Goal: Task Accomplishment & Management: Manage account settings

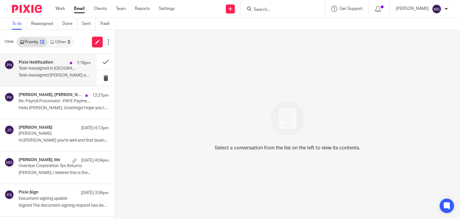
click at [58, 70] on p "Task reassigned in [GEOGRAPHIC_DATA]" at bounding box center [48, 68] width 58 height 5
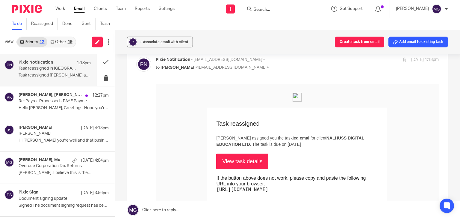
scroll to position [60, 0]
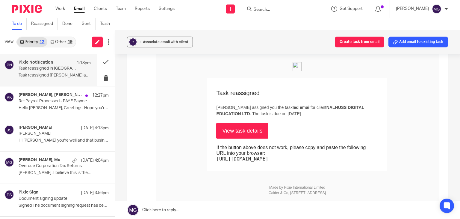
click at [230, 129] on link "View task details" at bounding box center [242, 131] width 52 height 16
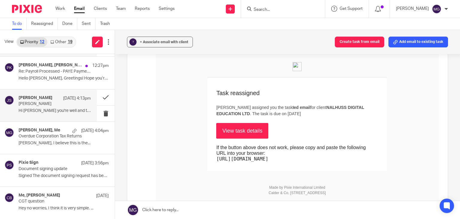
scroll to position [30, 0]
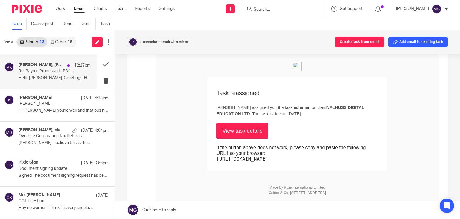
click at [51, 80] on p "Hello [PERSON_NAME], Greetings! Hope you’re doing..." at bounding box center [55, 77] width 72 height 5
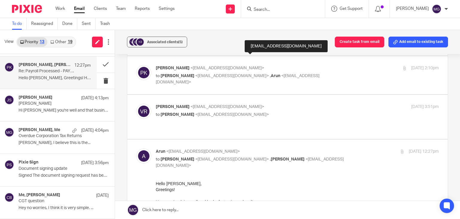
scroll to position [150, 0]
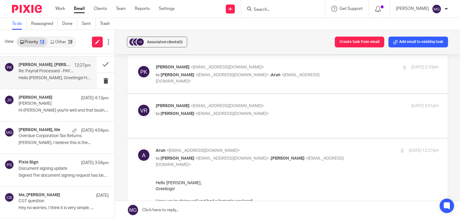
click at [213, 110] on p "to Mason Graves <mgraves@taxassist.co.uk>" at bounding box center [250, 113] width 189 height 6
checkbox input "true"
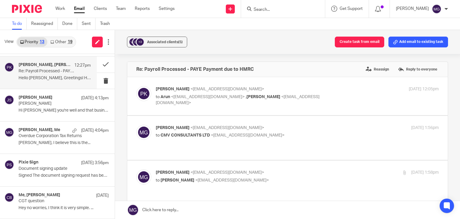
scroll to position [0, 0]
drag, startPoint x: 165, startPoint y: 41, endPoint x: 238, endPoint y: 45, distance: 72.9
click at [238, 45] on div "+3 Associated clients (5) Create task from email Add email to existing task" at bounding box center [287, 42] width 345 height 24
click at [190, 95] on span "<arunsidhu111@gmail.com>" at bounding box center [208, 97] width 74 height 4
checkbox input "true"
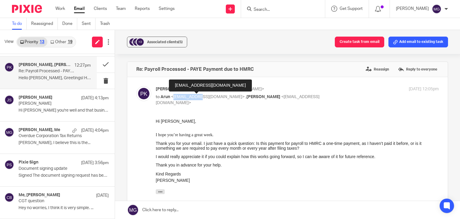
drag, startPoint x: 190, startPoint y: 95, endPoint x: 166, endPoint y: 51, distance: 50.4
click at [188, 93] on div "pansy khurana <pansykhurana@gmail.com> to Arun <arunsidhu111@gmail.com> , Mason…" at bounding box center [250, 96] width 189 height 20
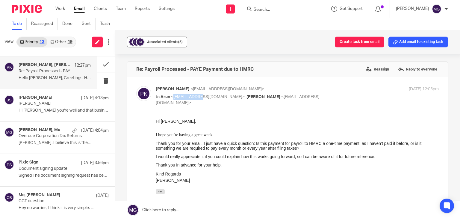
click at [165, 43] on span "Associated clients (5)" at bounding box center [165, 42] width 36 height 4
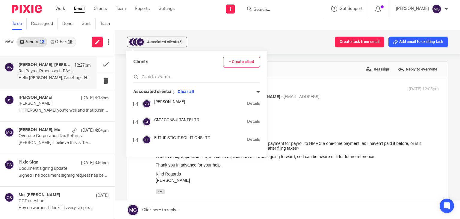
drag, startPoint x: 133, startPoint y: 102, endPoint x: 135, endPoint y: 111, distance: 9.3
click at [134, 105] on div "Clients + Create client Associated clients (5) Clear all Vanraj Rajshakha Detai…" at bounding box center [196, 104] width 141 height 106
click at [134, 122] on input "checkbox" at bounding box center [135, 121] width 4 height 4
checkbox input "false"
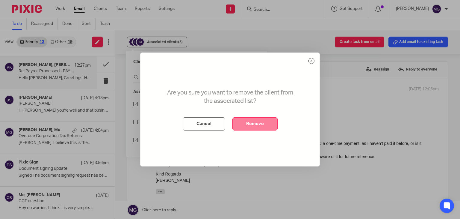
click at [246, 120] on button "Remove" at bounding box center [254, 123] width 45 height 13
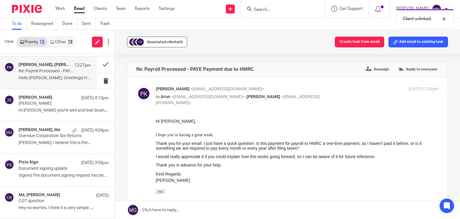
click at [156, 44] on div "Associated clients (4)" at bounding box center [165, 42] width 36 height 6
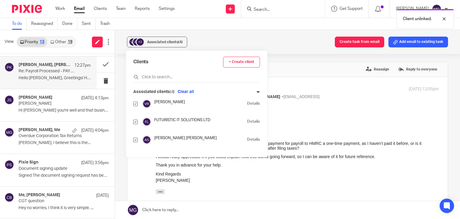
click at [134, 104] on input "checkbox" at bounding box center [135, 103] width 4 height 4
checkbox input "false"
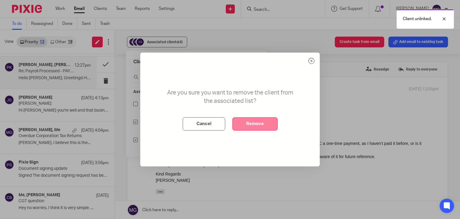
click at [259, 125] on button "Remove" at bounding box center [254, 123] width 45 height 13
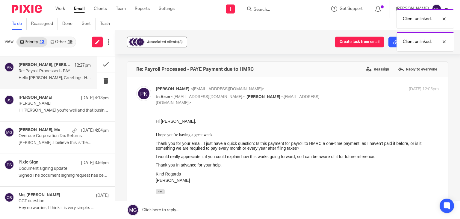
click at [158, 41] on span "Associated clients (3)" at bounding box center [165, 42] width 36 height 4
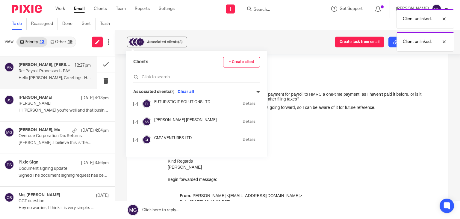
scroll to position [60, 0]
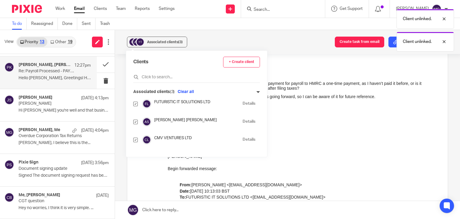
click at [133, 140] on input "checkbox" at bounding box center [135, 139] width 4 height 4
checkbox input "false"
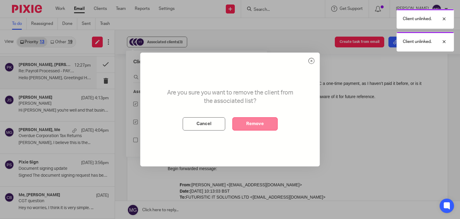
click at [250, 118] on button "Remove" at bounding box center [254, 123] width 45 height 13
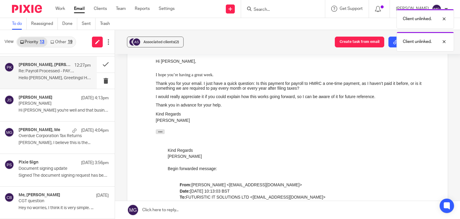
click at [265, 53] on div "Associated clients (2) Create task from email Add email to existing task" at bounding box center [287, 42] width 345 height 24
click at [43, 113] on div "John Steptoe 12 Sep 4:13pm Danny Blaes Hi Mason Hope you're well and that busin…" at bounding box center [55, 105] width 72 height 20
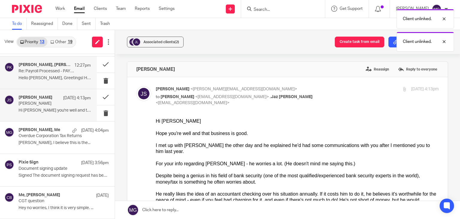
scroll to position [0, 0]
click at [46, 65] on h4 "Arun, Vanraj Rajshakha, pansy khurana, Me" at bounding box center [45, 64] width 53 height 5
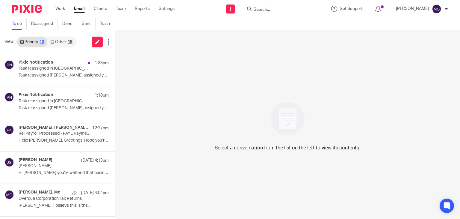
click at [59, 45] on link "Other 19" at bounding box center [61, 42] width 28 height 10
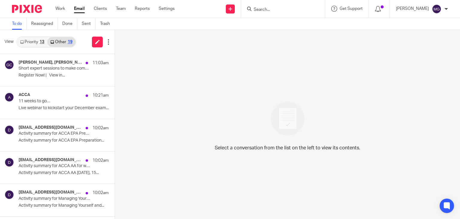
click at [37, 42] on link "Priority 13" at bounding box center [32, 42] width 30 height 10
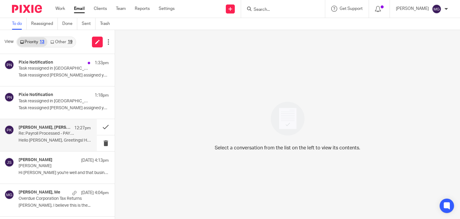
click at [53, 143] on div "Arun, Vanraj Rajshakha, pansy khurana, Me 12:27pm Re: Payroll Processed - PAYE …" at bounding box center [55, 135] width 72 height 20
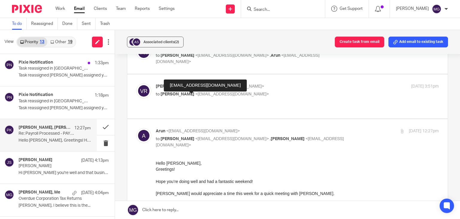
scroll to position [180, 0]
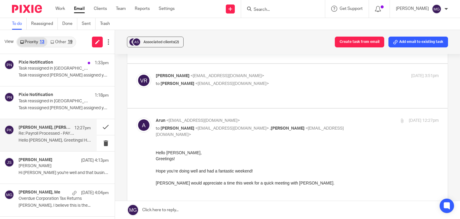
click at [206, 73] on div "Vanraj Rajshakha <vrajshakha@gmail.com> to Mason Graves <mgraves@taxassist.co.u…" at bounding box center [287, 86] width 302 height 26
click at [206, 73] on div "Vanraj Rajshakha <vrajshakha@gmail.com> to Mason Graves <mgraves@taxassist.co.u…" at bounding box center [297, 80] width 283 height 15
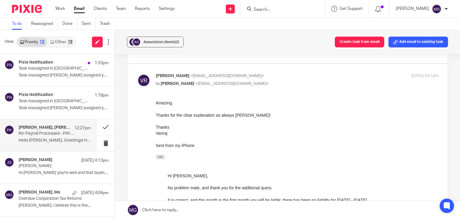
scroll to position [0, 0]
click at [206, 73] on div "Vanraj Rajshakha <vrajshakha@gmail.com> to Mason Graves <mgraves@taxassist.co.u…" at bounding box center [297, 80] width 283 height 15
checkbox input "false"
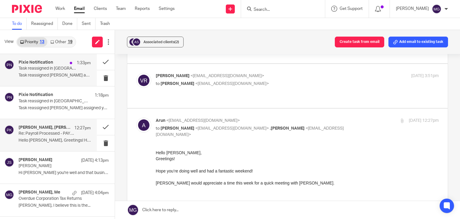
click at [22, 75] on p "Task reassigned Punit Joshi assigned you the..." at bounding box center [55, 75] width 72 height 5
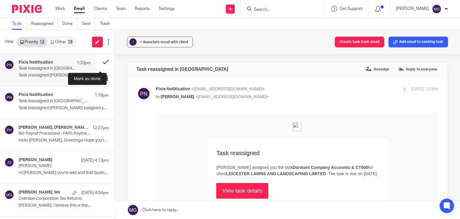
click at [99, 62] on button at bounding box center [106, 62] width 18 height 16
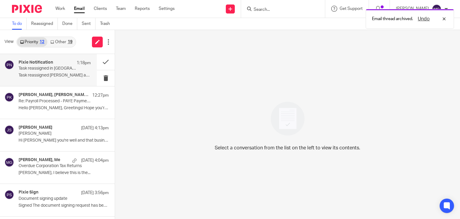
click at [56, 67] on p "Task reassigned in Pixie" at bounding box center [48, 68] width 58 height 5
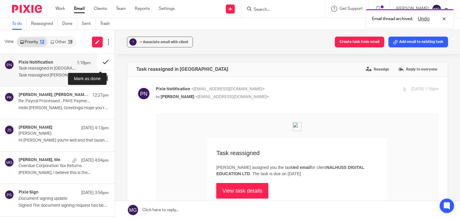
click at [97, 60] on button at bounding box center [106, 62] width 18 height 16
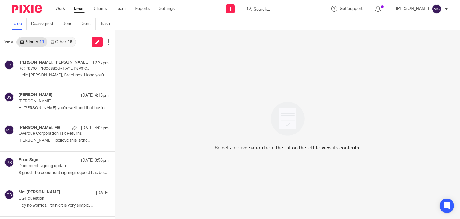
drag, startPoint x: 67, startPoint y: 42, endPoint x: 51, endPoint y: 43, distance: 16.3
click at [68, 42] on div "19" at bounding box center [70, 42] width 5 height 4
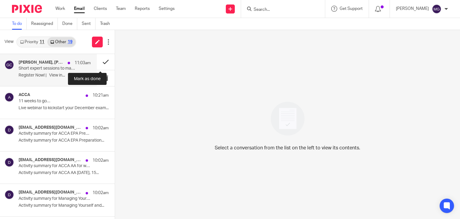
click at [98, 60] on button at bounding box center [106, 62] width 18 height 16
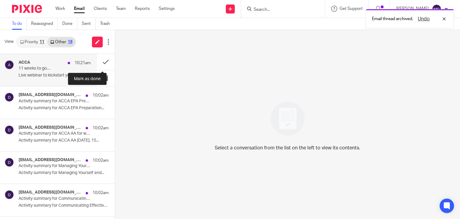
click at [98, 61] on button at bounding box center [106, 62] width 18 height 16
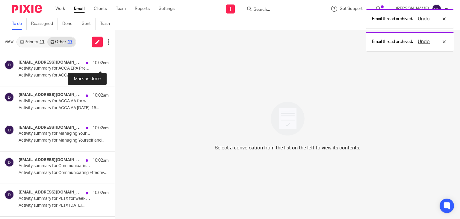
click at [98, 61] on div "donotreply@mykaplan.co.uk 10:02am Activity summary for ACCA EPA Preparation for…" at bounding box center [57, 70] width 115 height 32
click at [115, 61] on button at bounding box center [117, 62] width 5 height 16
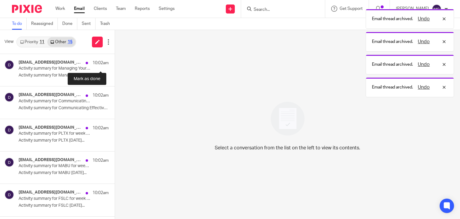
click at [115, 61] on button at bounding box center [117, 62] width 5 height 16
click at [115, 86] on button at bounding box center [117, 94] width 5 height 16
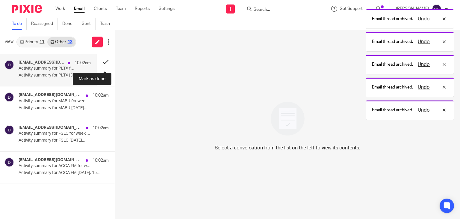
click at [100, 61] on button at bounding box center [106, 62] width 18 height 16
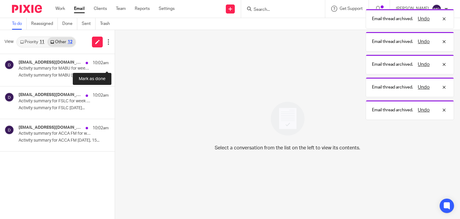
click at [115, 61] on button at bounding box center [117, 62] width 5 height 16
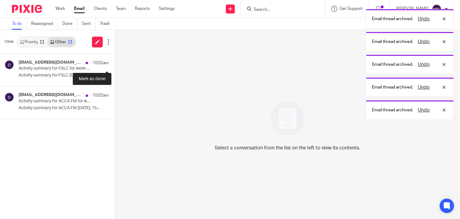
click at [115, 61] on button at bounding box center [117, 62] width 5 height 16
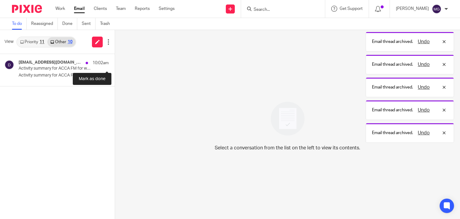
click at [115, 61] on button at bounding box center [117, 62] width 5 height 16
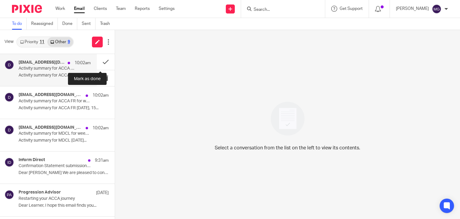
click at [53, 64] on h4 "[EMAIL_ADDRESS][DOMAIN_NAME]" at bounding box center [42, 62] width 46 height 5
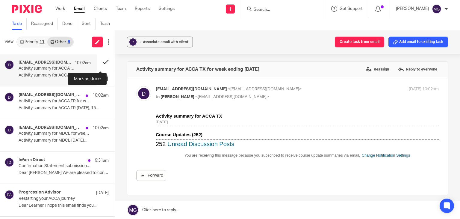
click at [101, 60] on button at bounding box center [106, 62] width 18 height 16
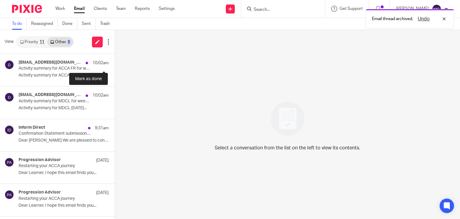
click at [115, 60] on button at bounding box center [117, 62] width 5 height 16
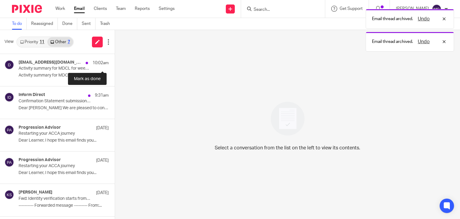
click at [115, 60] on button at bounding box center [117, 62] width 5 height 16
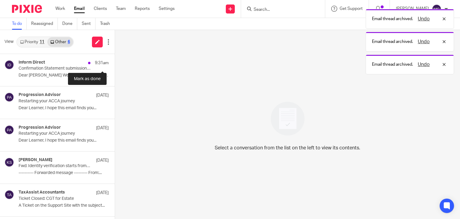
click at [115, 60] on button at bounding box center [117, 62] width 5 height 16
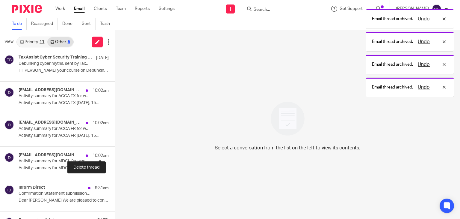
scroll to position [210, 0]
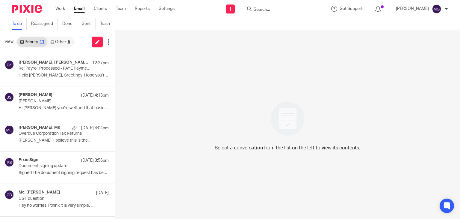
click at [57, 41] on link "Other 5" at bounding box center [59, 42] width 25 height 10
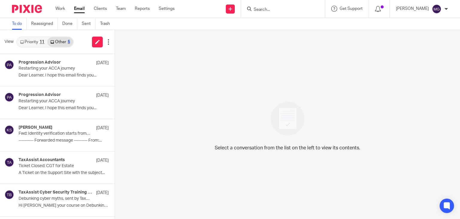
click at [37, 39] on link "Priority 11" at bounding box center [32, 42] width 30 height 10
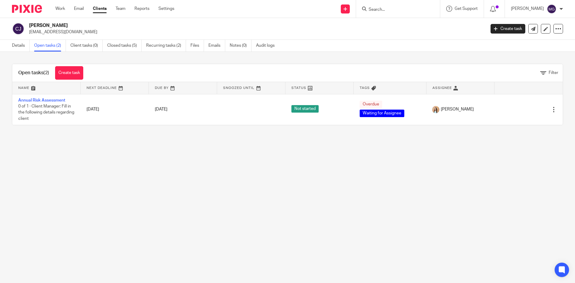
click at [167, 201] on main "Charlotte Jarvis charlottejarvista@gmail.com Create task Update from Companies …" at bounding box center [287, 141] width 575 height 283
click at [60, 50] on link "Open tasks (2)" at bounding box center [50, 46] width 32 height 12
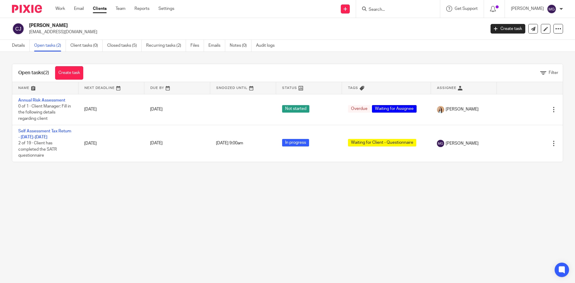
click at [319, 55] on div "Open tasks (2) Create task Filter Name Next Deadline Due By Snoozed Until Statu…" at bounding box center [287, 113] width 575 height 122
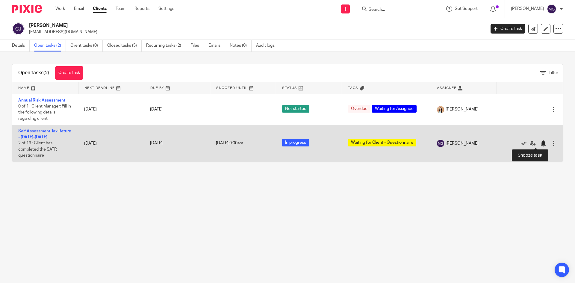
click at [540, 141] on div at bounding box center [543, 143] width 6 height 6
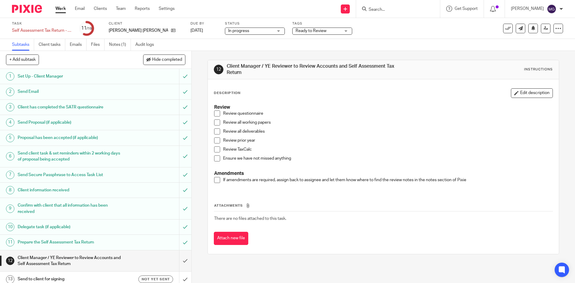
click at [69, 43] on ul "Subtasks Client tasks Emails Files Notes (1) Audit logs" at bounding box center [87, 45] width 151 height 12
click at [76, 45] on link "Emails" at bounding box center [78, 45] width 17 height 12
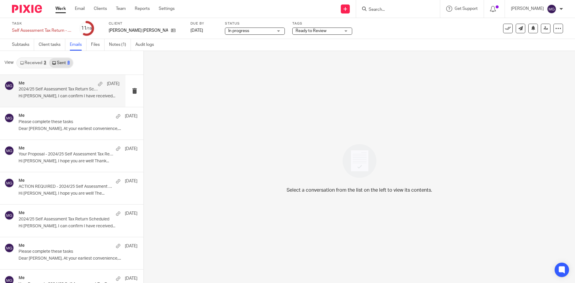
click at [63, 91] on p "2024/25 Self Assessment Tax Return Scheduled" at bounding box center [59, 89] width 81 height 5
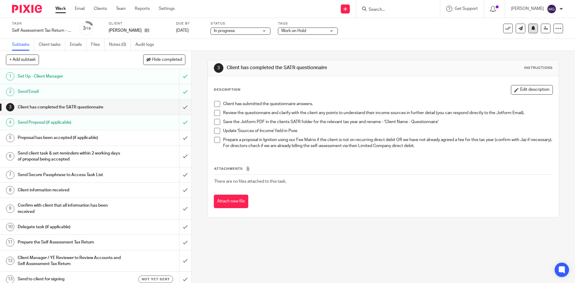
click at [532, 29] on div "See template in use Advanced task editor Copy task Change schedule [GEOGRAPHIC_…" at bounding box center [533, 29] width 60 height 10
click at [531, 29] on button at bounding box center [533, 29] width 10 height 10
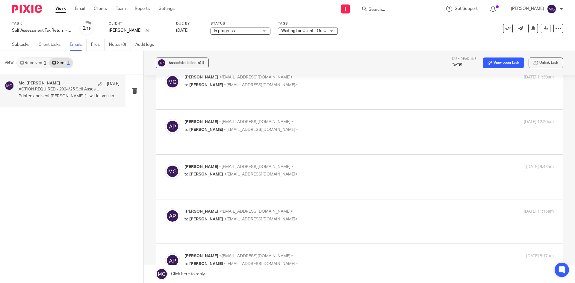
scroll to position [30, 0]
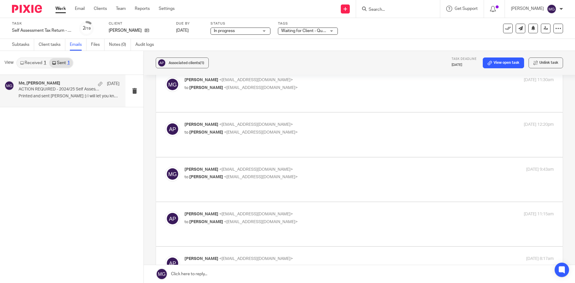
click at [307, 33] on span "Waiting for Client - Questionnaire" at bounding box center [303, 31] width 45 height 6
click at [393, 29] on div "Task Self Assessment Tax Return - [DATE]-[DATE] Save Self Assessment Tax Return…" at bounding box center [241, 28] width 459 height 14
click at [531, 30] on button at bounding box center [533, 29] width 10 height 10
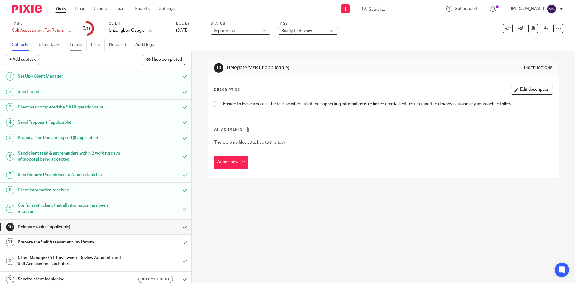
click at [84, 42] on link "Emails" at bounding box center [78, 45] width 17 height 12
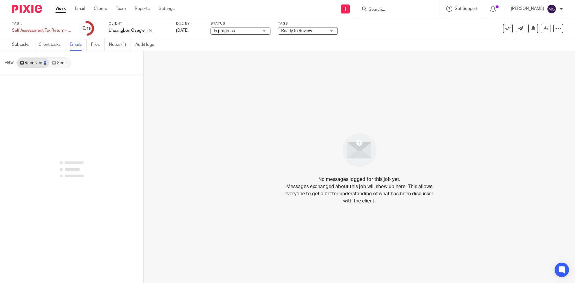
drag, startPoint x: 0, startPoint y: 0, endPoint x: 71, endPoint y: 66, distance: 96.8
click at [71, 66] on div "View Received 0 Sent" at bounding box center [71, 63] width 143 height 24
click at [68, 66] on link "Sent 4" at bounding box center [60, 63] width 23 height 10
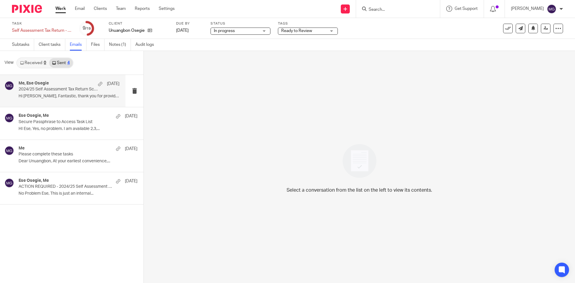
click at [81, 88] on p "2024/25 Self Assessment Tax Return Scheduled" at bounding box center [59, 89] width 81 height 5
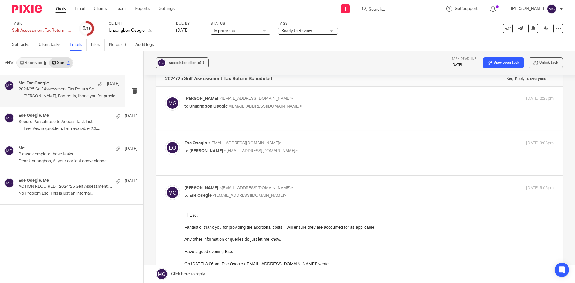
scroll to position [30, 0]
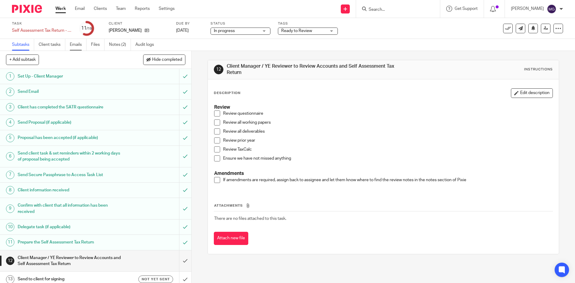
click at [77, 43] on link "Emails" at bounding box center [78, 45] width 17 height 12
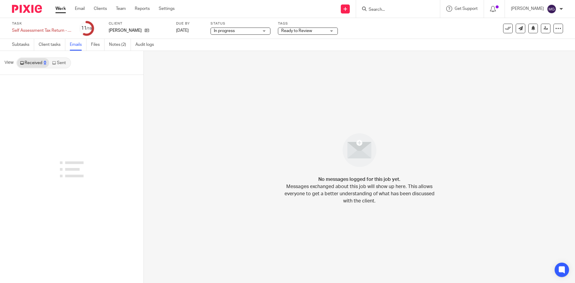
click at [76, 63] on div "View Received 0 Sent" at bounding box center [71, 63] width 143 height 24
click at [66, 64] on link "Sent" at bounding box center [59, 63] width 21 height 10
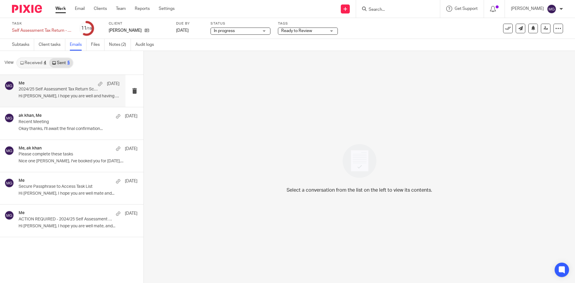
click at [71, 82] on div "Me 24 Jul" at bounding box center [69, 84] width 101 height 6
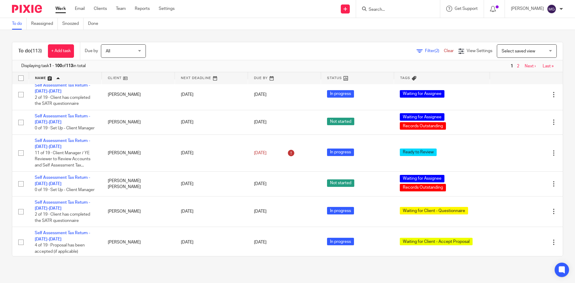
scroll to position [2079, 0]
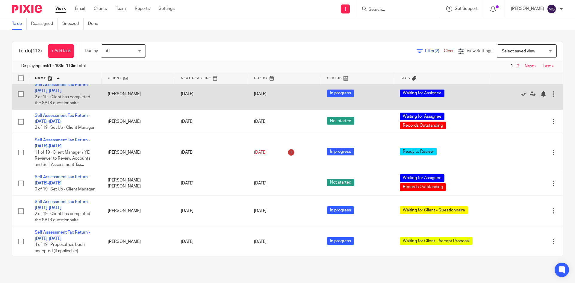
drag, startPoint x: 51, startPoint y: 146, endPoint x: 526, endPoint y: 157, distance: 474.9
click at [526, 97] on div at bounding box center [522, 94] width 55 height 6
click at [540, 97] on div at bounding box center [543, 94] width 6 height 6
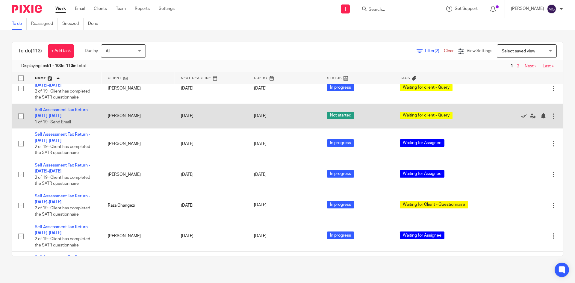
scroll to position [2618, 0]
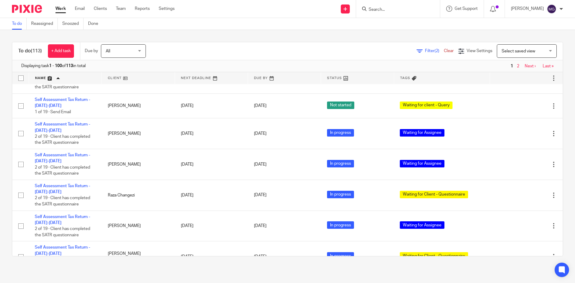
click at [424, 40] on div "To do (113) + Add task Due by All All Today Tomorrow This week Next week This m…" at bounding box center [287, 149] width 575 height 238
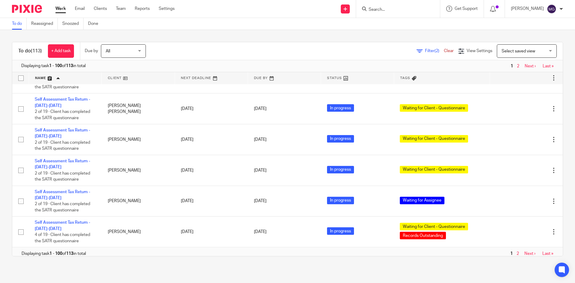
scroll to position [2736, 0]
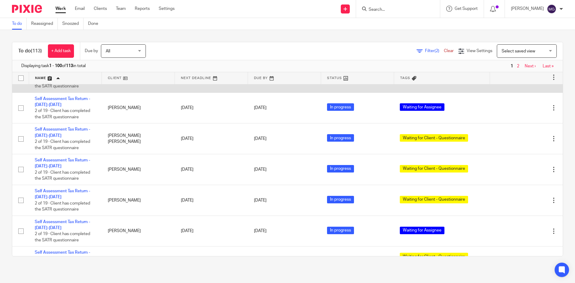
drag, startPoint x: 51, startPoint y: 157, endPoint x: 42, endPoint y: 153, distance: 10.0
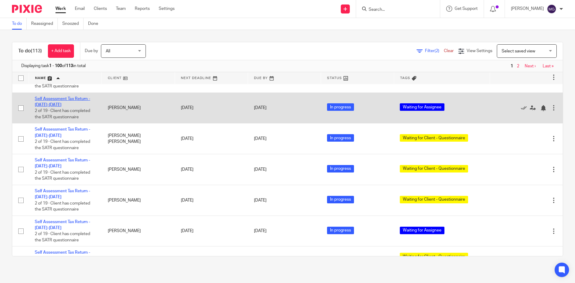
drag, startPoint x: 46, startPoint y: 181, endPoint x: 49, endPoint y: 184, distance: 3.2
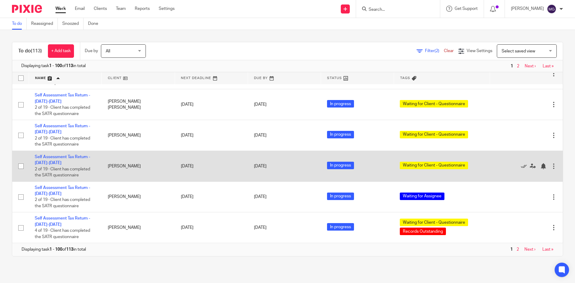
scroll to position [2856, 0]
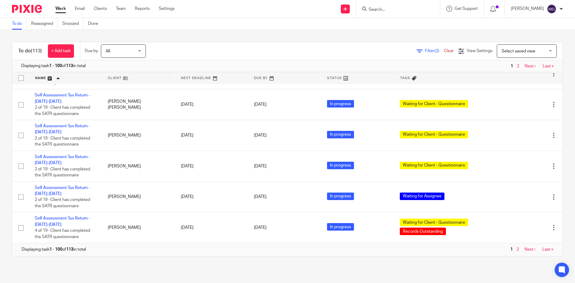
click at [524, 248] on link "Next ›" at bounding box center [529, 249] width 11 height 4
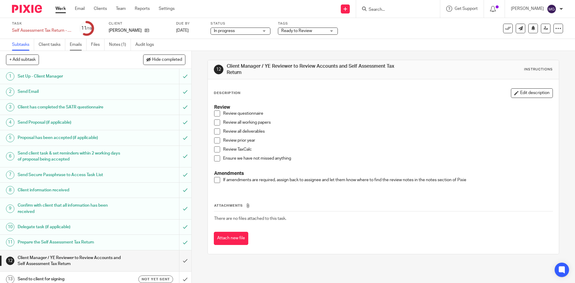
click at [84, 44] on link "Emails" at bounding box center [78, 45] width 17 height 12
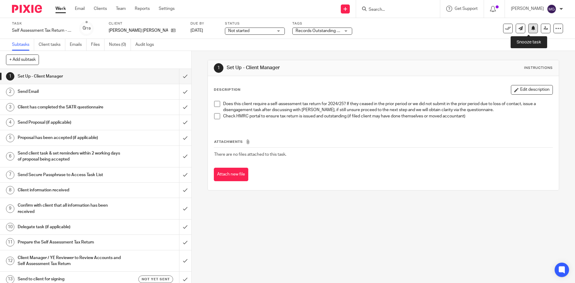
click at [531, 28] on icon at bounding box center [533, 28] width 4 height 4
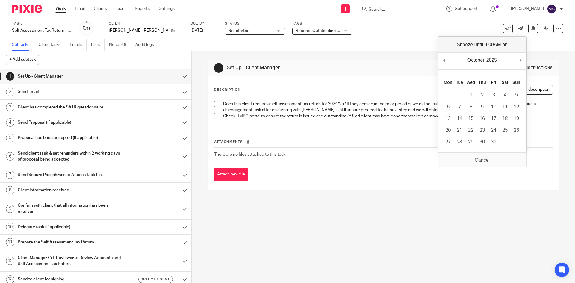
drag, startPoint x: 521, startPoint y: 62, endPoint x: 463, endPoint y: 90, distance: 64.9
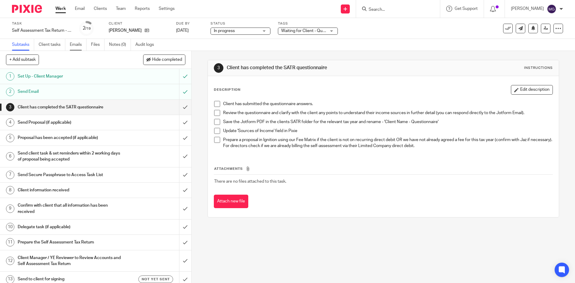
click at [77, 46] on link "Emails" at bounding box center [78, 45] width 17 height 12
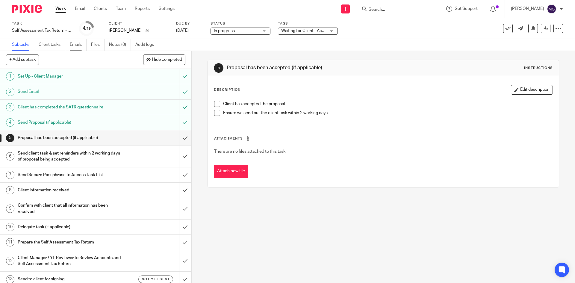
click at [80, 45] on link "Emails" at bounding box center [78, 45] width 17 height 12
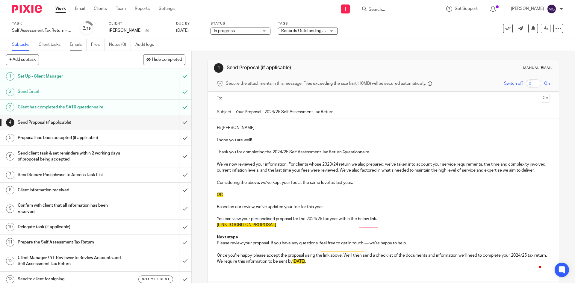
click at [80, 47] on link "Emails" at bounding box center [78, 45] width 17 height 12
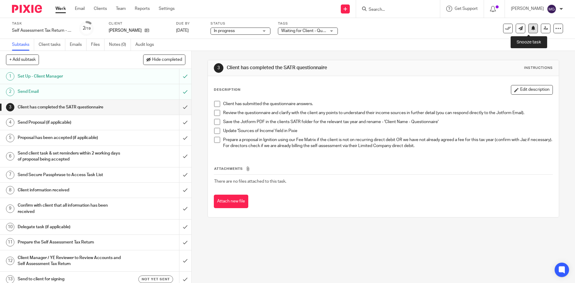
click at [533, 28] on button at bounding box center [533, 29] width 10 height 10
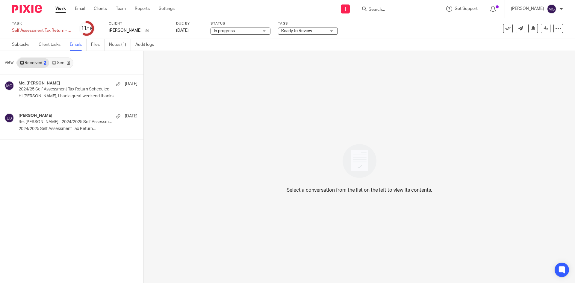
click at [56, 61] on icon at bounding box center [54, 63] width 4 height 4
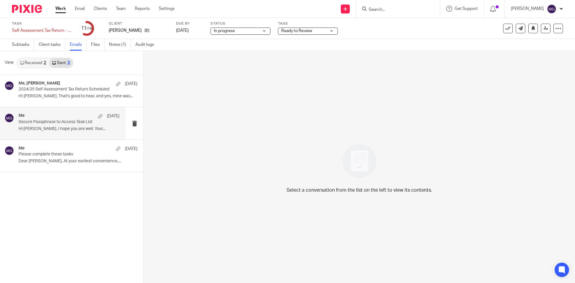
click at [48, 116] on div "Me 18 Jun" at bounding box center [69, 116] width 101 height 6
click at [51, 81] on div "Me, Ed Brown 12 Aug 2024/25 Self Assessment Tax Return Scheduled HI Ed, That's …" at bounding box center [62, 91] width 125 height 32
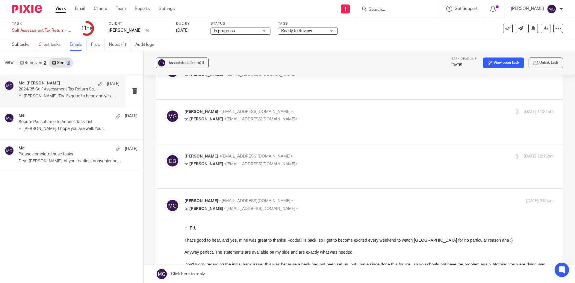
scroll to position [150, 0]
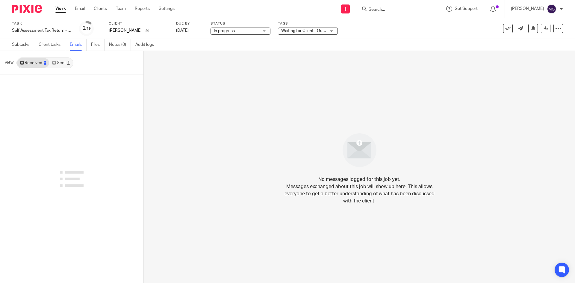
click at [53, 63] on icon at bounding box center [54, 63] width 4 height 4
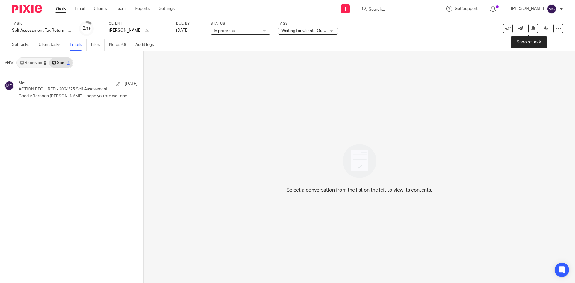
drag, startPoint x: 524, startPoint y: 30, endPoint x: 526, endPoint y: 41, distance: 10.6
click at [528, 30] on button at bounding box center [533, 29] width 10 height 10
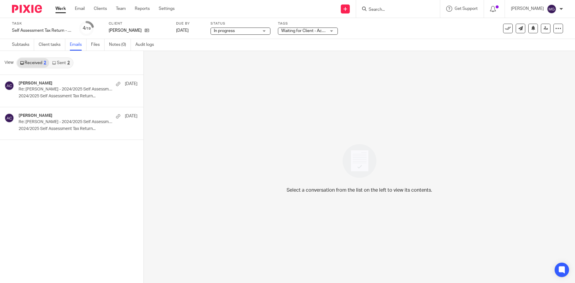
click at [53, 66] on link "Sent 2" at bounding box center [60, 63] width 23 height 10
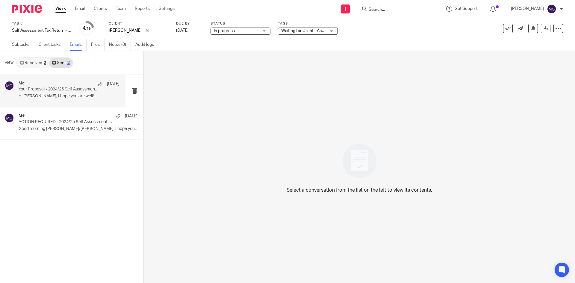
click at [54, 84] on div "Me 22 Jul" at bounding box center [69, 84] width 101 height 6
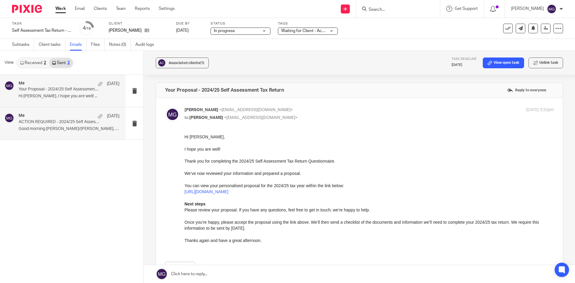
click at [52, 114] on div "Me 21 Jul" at bounding box center [69, 116] width 101 height 6
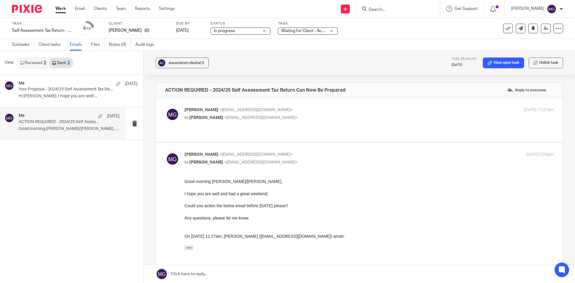
click at [29, 64] on link "Received 2" at bounding box center [33, 63] width 32 height 10
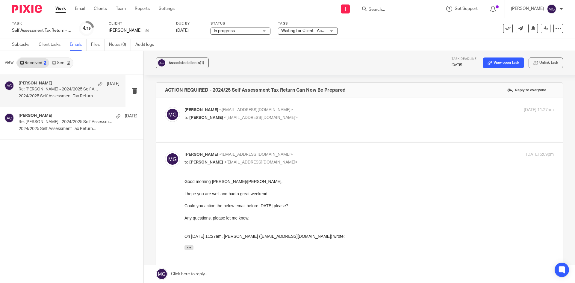
click at [63, 94] on p "2024/2025 Self Assessment Tax Return..." at bounding box center [69, 96] width 101 height 5
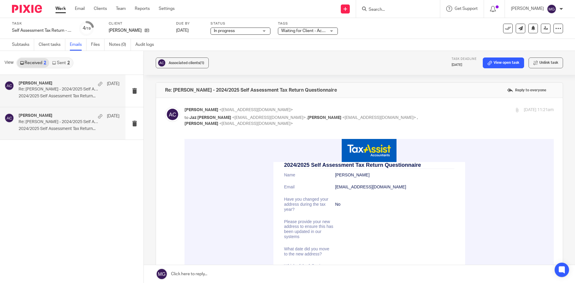
click at [63, 120] on p "Re: Aleksandra Cupac - 2024/2025 Self Assessment Tax Return Questionnaire" at bounding box center [59, 121] width 81 height 5
click at [57, 93] on div "Aleksandra Cupac 22 Jul Re: Aleksandra Cupac - 2024/2025 Self Assessment Tax Re…" at bounding box center [69, 91] width 101 height 20
drag, startPoint x: 57, startPoint y: 116, endPoint x: 63, endPoint y: 79, distance: 37.6
click at [57, 103] on section "Aleksandra Cupac 22 Jul Re: Aleksandra Cupac - 2024/2025 Self Assessment Tax Re…" at bounding box center [71, 107] width 143 height 65
click at [62, 76] on div "Aleksandra Cupac 22 Jul Re: Aleksandra Cupac - 2024/2025 Self Assessment Tax Re…" at bounding box center [62, 91] width 125 height 32
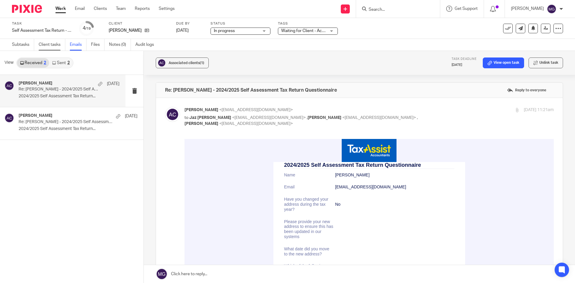
click at [48, 47] on link "Client tasks" at bounding box center [52, 45] width 27 height 12
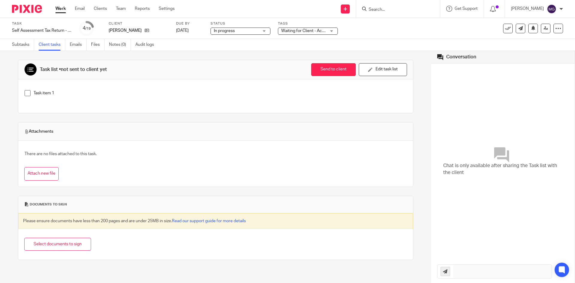
click at [79, 48] on link "Emails" at bounding box center [78, 45] width 17 height 12
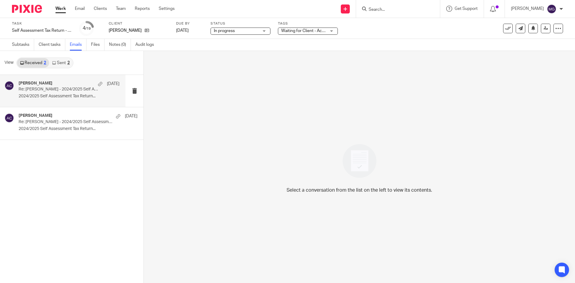
drag, startPoint x: 50, startPoint y: 96, endPoint x: 51, endPoint y: 102, distance: 5.8
click at [50, 96] on p "2024/2025 Self Assessment Tax Return..." at bounding box center [69, 96] width 101 height 5
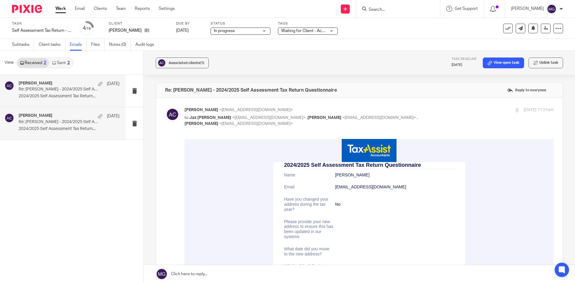
click at [49, 120] on p "Re: Aleksandra Cupac - 2024/2025 Self Assessment Tax Return Questionnaire" at bounding box center [59, 121] width 81 height 5
click at [54, 87] on p "Re: Aleksandra Cupac - 2024/2025 Self Assessment Tax Return Questionnaire" at bounding box center [59, 89] width 81 height 5
click at [22, 46] on link "Subtasks" at bounding box center [23, 45] width 22 height 12
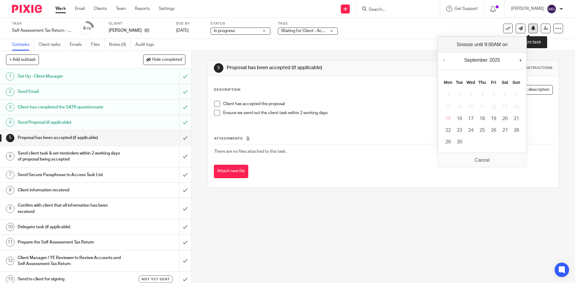
click at [531, 29] on icon at bounding box center [533, 28] width 4 height 4
drag, startPoint x: 523, startPoint y: 57, endPoint x: 490, endPoint y: 74, distance: 36.4
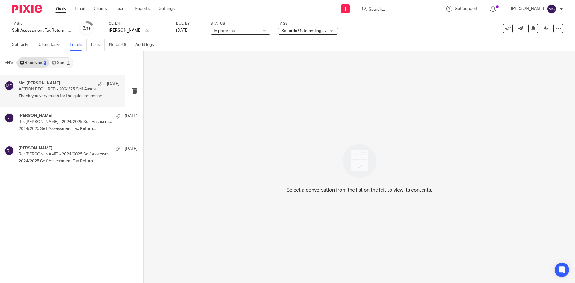
click at [39, 86] on div "Me, [PERSON_NAME] [DATE]" at bounding box center [69, 84] width 101 height 6
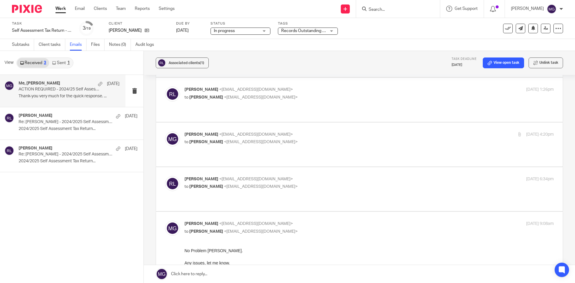
scroll to position [210, 0]
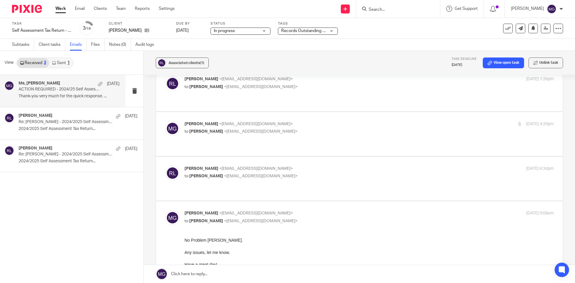
click at [232, 166] on div "[PERSON_NAME] <[EMAIL_ADDRESS][DOMAIN_NAME]> to [PERSON_NAME] <[EMAIL_ADDRESS][…" at bounding box center [307, 173] width 246 height 14
checkbox input "true"
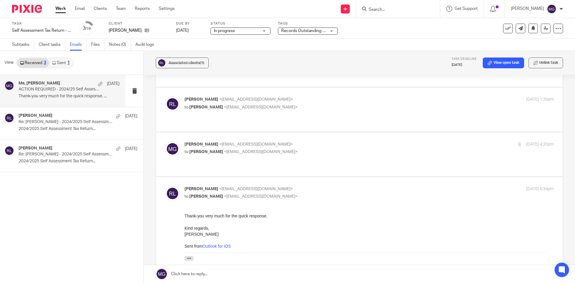
scroll to position [180, 0]
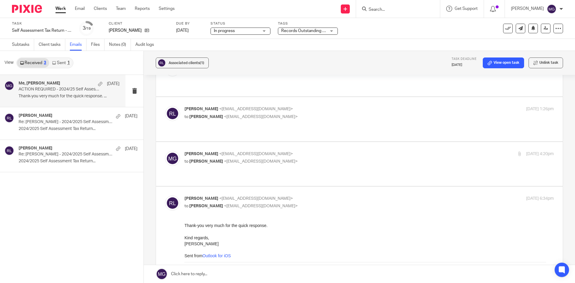
click at [211, 158] on p "to Richard Lewis <lewislocks@outlook.com>" at bounding box center [307, 161] width 246 height 6
checkbox input "true"
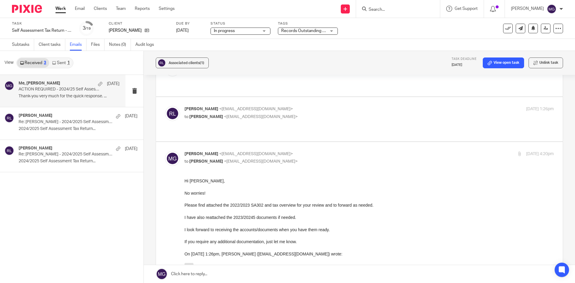
scroll to position [0, 0]
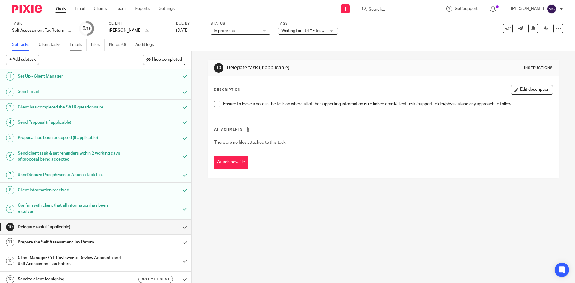
click at [73, 49] on link "Emails" at bounding box center [78, 45] width 17 height 12
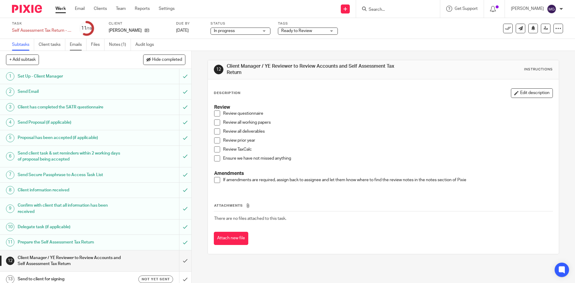
click at [81, 46] on link "Emails" at bounding box center [78, 45] width 17 height 12
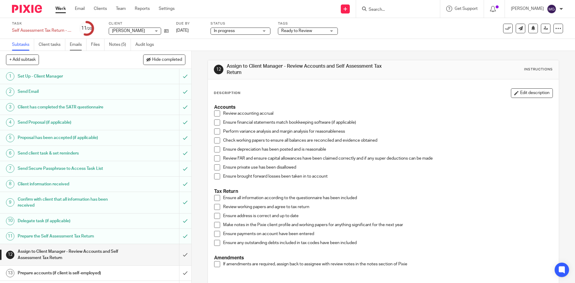
click at [74, 42] on link "Emails" at bounding box center [78, 45] width 17 height 12
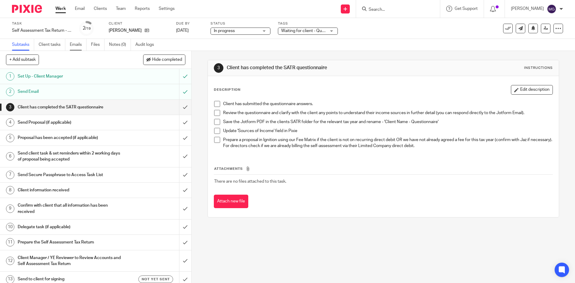
click at [78, 46] on link "Emails" at bounding box center [78, 45] width 17 height 12
click at [531, 30] on icon at bounding box center [533, 28] width 4 height 4
click at [528, 33] on button at bounding box center [533, 29] width 10 height 10
click at [76, 44] on link "Emails" at bounding box center [78, 45] width 17 height 12
click at [81, 43] on link "Emails" at bounding box center [78, 45] width 17 height 12
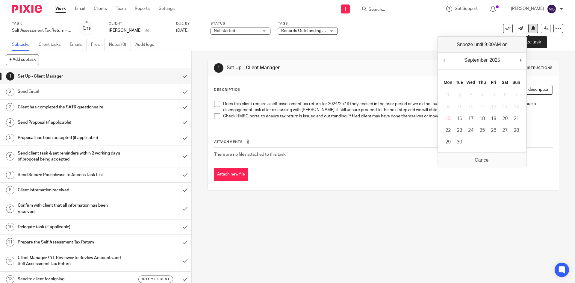
click at [531, 27] on icon at bounding box center [533, 28] width 4 height 4
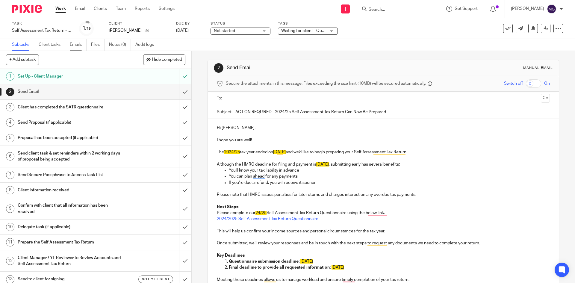
click at [81, 45] on link "Emails" at bounding box center [78, 45] width 17 height 12
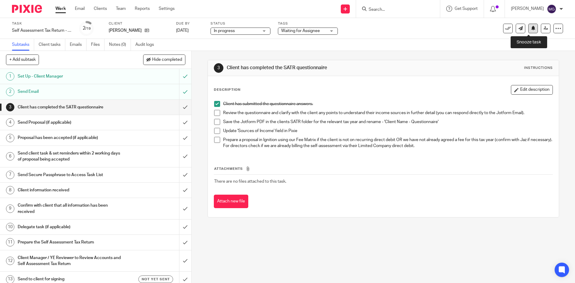
click at [528, 31] on button at bounding box center [533, 29] width 10 height 10
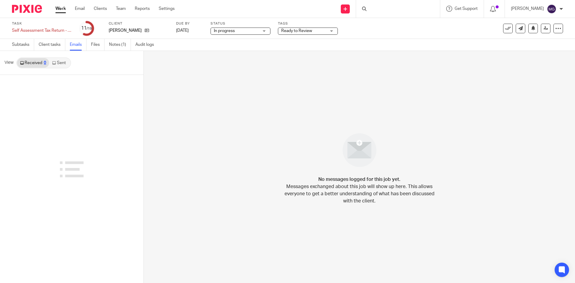
click at [120, 48] on link "Notes (1)" at bounding box center [120, 45] width 22 height 12
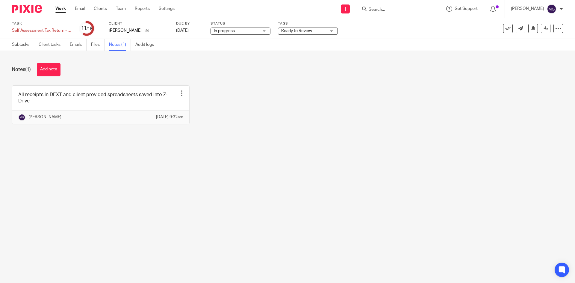
click at [77, 49] on link "Emails" at bounding box center [78, 45] width 17 height 12
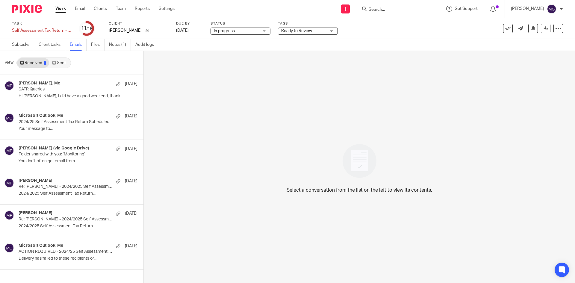
click at [52, 65] on link "Sent" at bounding box center [59, 63] width 21 height 10
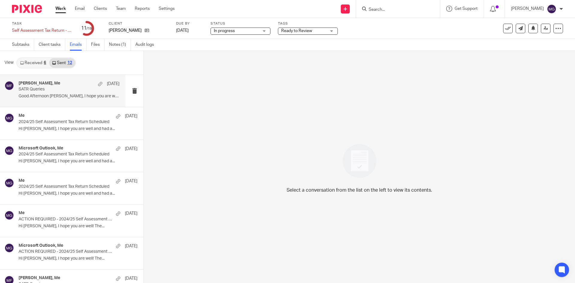
click at [55, 91] on p "SATR Queries" at bounding box center [59, 89] width 81 height 5
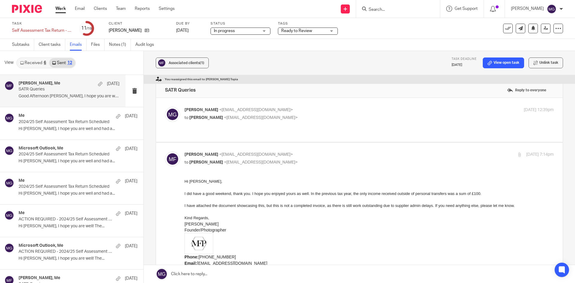
click at [301, 116] on p "to [PERSON_NAME] <[EMAIL_ADDRESS][DOMAIN_NAME]>" at bounding box center [307, 118] width 246 height 6
checkbox input "true"
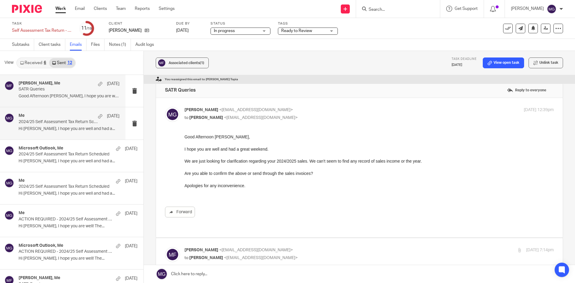
click at [58, 119] on p "2024/25 Self Assessment Tax Return Scheduled" at bounding box center [59, 121] width 81 height 5
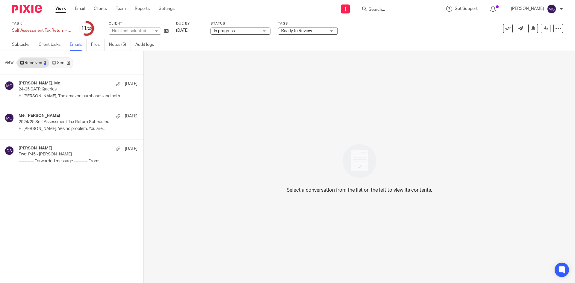
click at [60, 64] on link "Sent 3" at bounding box center [60, 63] width 23 height 10
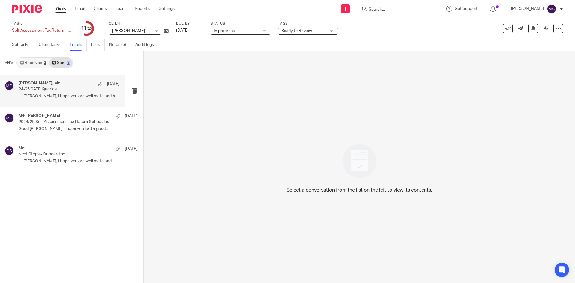
click at [62, 92] on p "24-25 SATR Queries" at bounding box center [59, 89] width 81 height 5
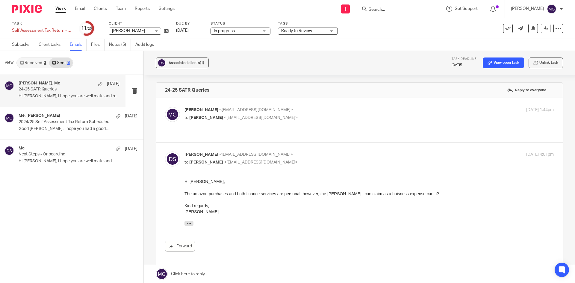
click at [318, 107] on p "Mason Graves <mgraves@taxassist.co.uk>" at bounding box center [307, 110] width 246 height 6
checkbox input "true"
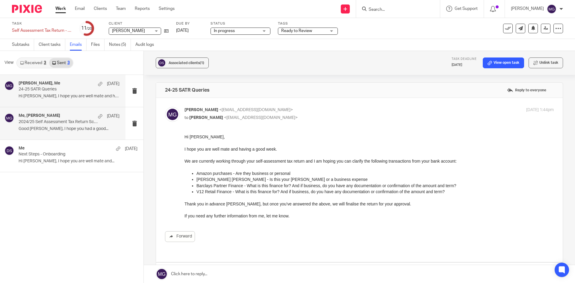
click at [76, 121] on p "2024/25 Self Assessment Tax Return Scheduled" at bounding box center [59, 121] width 81 height 5
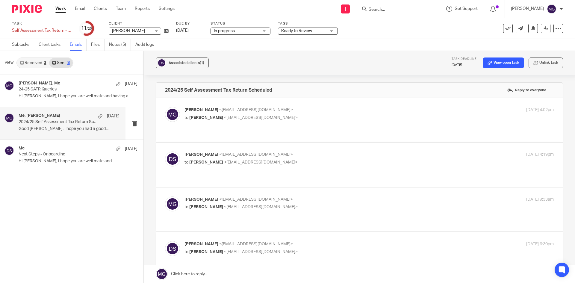
scroll to position [120, 0]
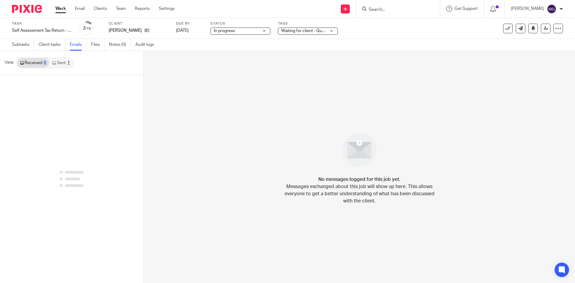
click at [57, 61] on link "Sent 1" at bounding box center [60, 63] width 23 height 10
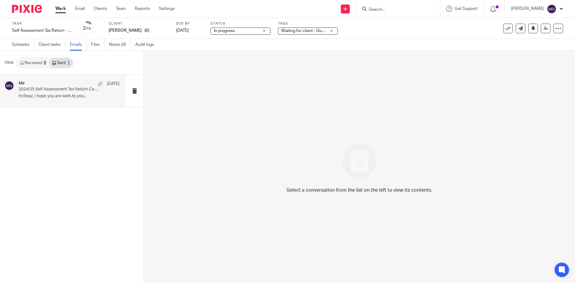
click at [75, 85] on div "Me 10 Jun" at bounding box center [69, 84] width 101 height 6
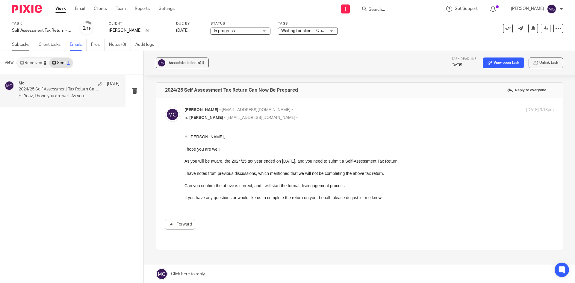
click at [14, 41] on link "Subtasks" at bounding box center [23, 45] width 22 height 12
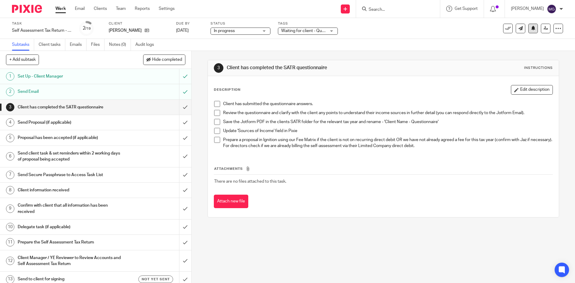
click at [532, 27] on div "See template in use Advanced task editor Copy task Change schedule [GEOGRAPHIC_…" at bounding box center [533, 29] width 60 height 10
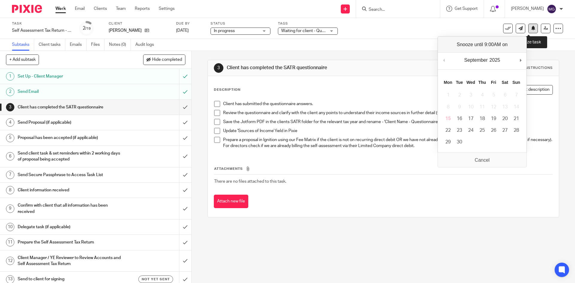
click at [530, 31] on button at bounding box center [533, 29] width 10 height 10
drag, startPoint x: 450, startPoint y: 106, endPoint x: 241, endPoint y: 67, distance: 212.8
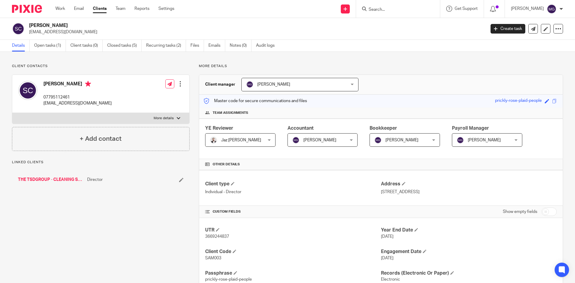
click at [44, 184] on div "THE TSDGROUP - CLEANING SERVICES LTD Director" at bounding box center [101, 180] width 178 height 18
click at [52, 178] on link "THE TSDGROUP - CLEANING SERVICES LTD" at bounding box center [51, 180] width 66 height 6
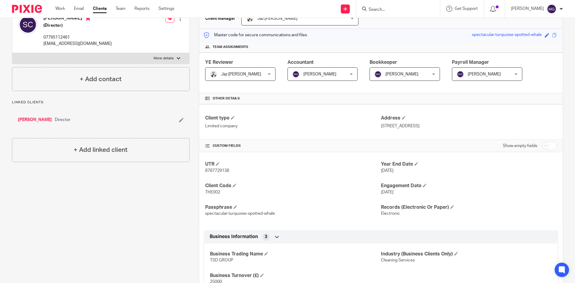
scroll to position [90, 0]
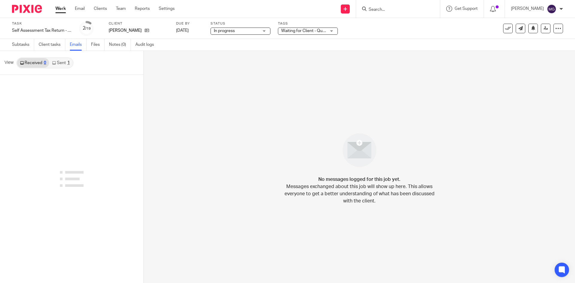
click at [60, 62] on link "Sent 1" at bounding box center [60, 63] width 23 height 10
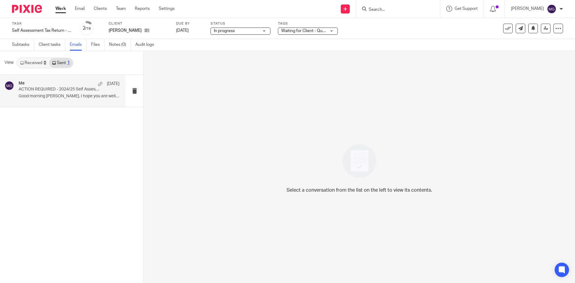
click at [62, 101] on div "Me 21 Jul ACTION REQUIRED - 2024/25 Self Assessment Tax Return Can Now Be Prepa…" at bounding box center [62, 91] width 125 height 32
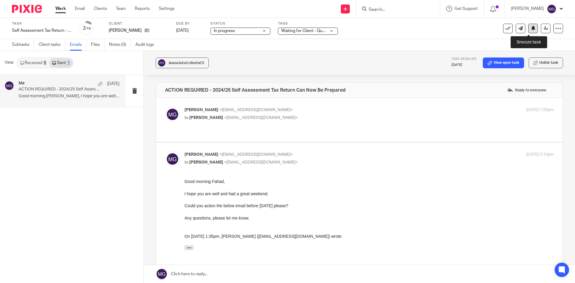
click at [531, 29] on icon at bounding box center [533, 28] width 4 height 4
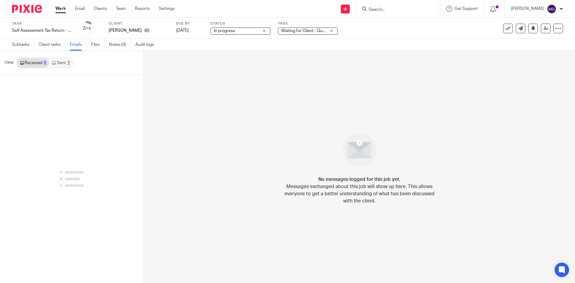
click at [66, 63] on link "Sent 1" at bounding box center [60, 63] width 23 height 10
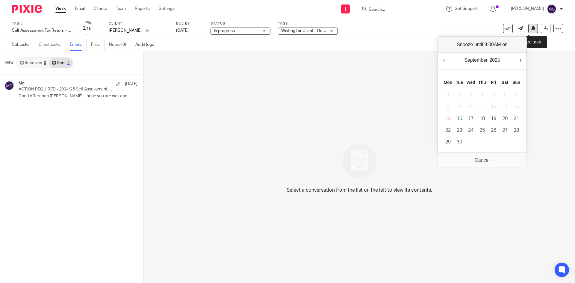
click at [531, 25] on button at bounding box center [533, 29] width 10 height 10
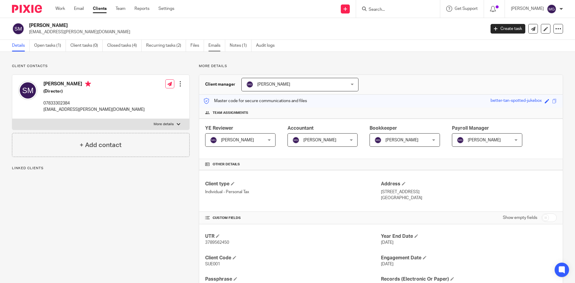
click at [216, 46] on link "Emails" at bounding box center [216, 46] width 17 height 12
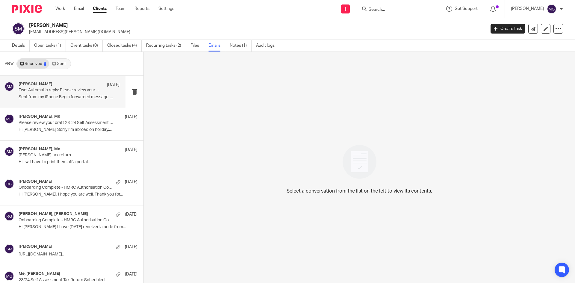
click at [37, 86] on h4 "Sue McErlean" at bounding box center [36, 84] width 34 height 5
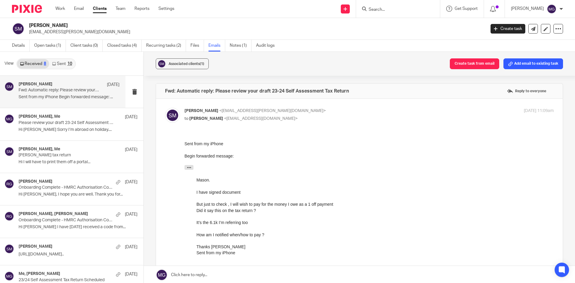
scroll to position [60, 0]
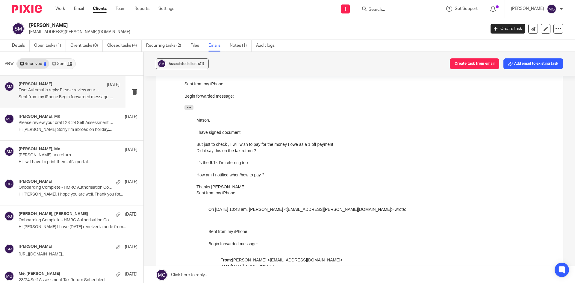
click at [67, 61] on link "Sent 10" at bounding box center [62, 64] width 26 height 10
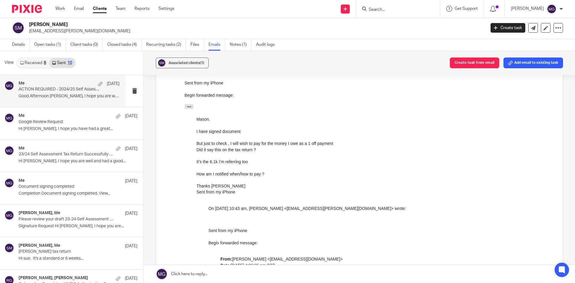
click at [67, 93] on div "Me 21 Jul ACTION REQUIRED - 2024/25 Self Assessment Tax Return Can Now Be Prepa…" at bounding box center [69, 91] width 101 height 20
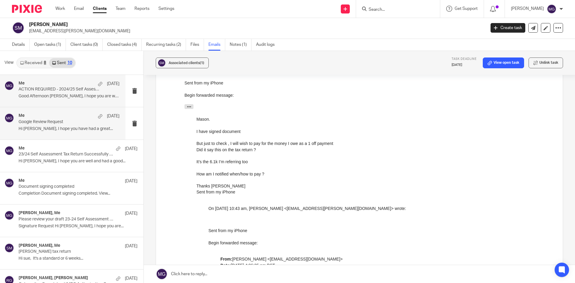
scroll to position [0, 0]
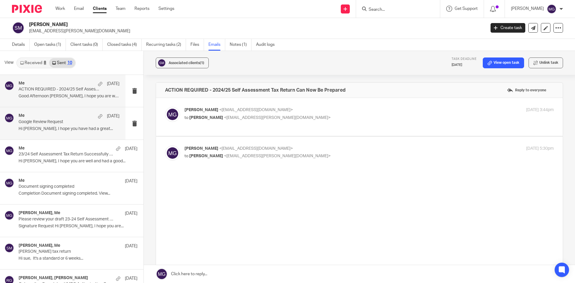
click at [71, 126] on p "Hi Sue, I hope you have had a great..." at bounding box center [69, 128] width 101 height 5
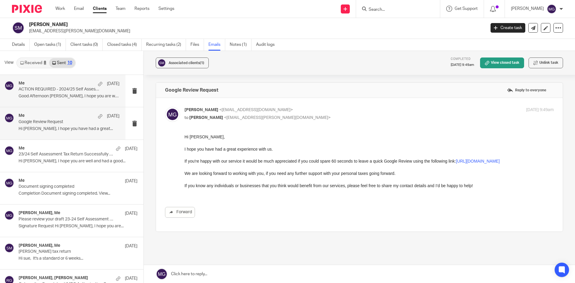
click at [43, 88] on p "ACTION REQUIRED - 2024/25 Self Assessment Tax Return Can Now Be Prepared" at bounding box center [59, 89] width 81 height 5
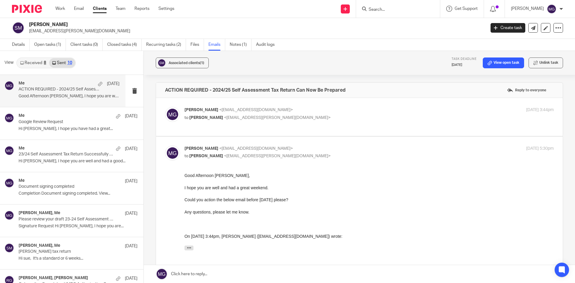
click at [280, 118] on p "to Suzanne Mcerlean <sue.mcerlean@sky.com>" at bounding box center [307, 118] width 246 height 6
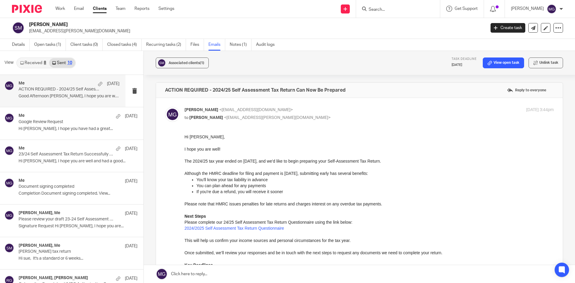
click at [280, 115] on p "to Suzanne Mcerlean <sue.mcerlean@sky.com>" at bounding box center [307, 118] width 246 height 6
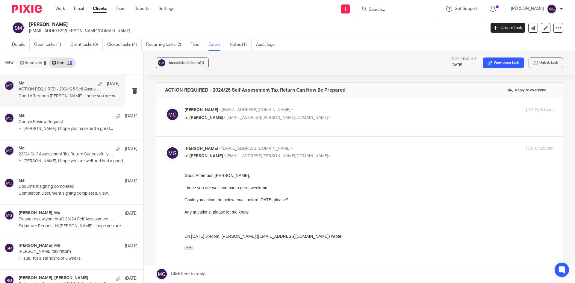
click at [278, 106] on label at bounding box center [359, 117] width 407 height 38
click at [165, 107] on input "checkbox" at bounding box center [165, 107] width 0 height 0
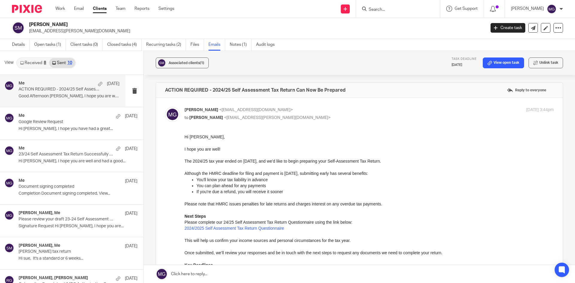
click at [278, 109] on p "Mason Graves <mgraves@taxassist.co.uk>" at bounding box center [307, 110] width 246 height 6
checkbox input "false"
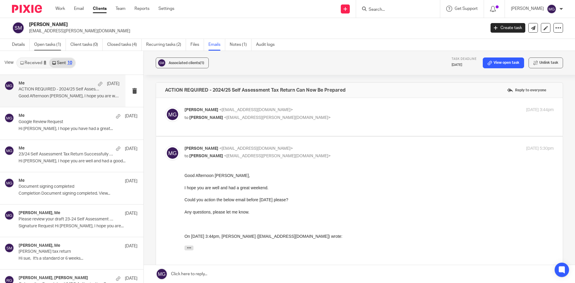
click at [48, 43] on link "Open tasks (1)" at bounding box center [50, 45] width 32 height 12
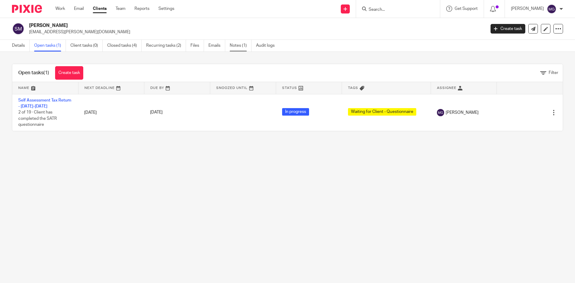
click at [249, 46] on link "Notes (1)" at bounding box center [241, 46] width 22 height 12
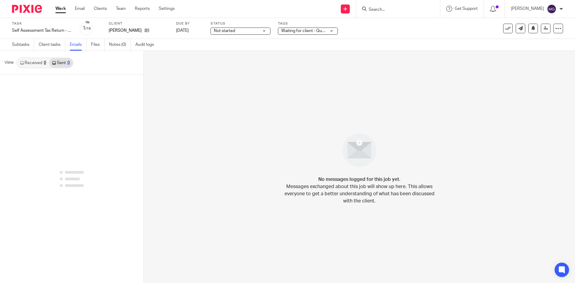
click at [40, 63] on link "Received 0" at bounding box center [33, 63] width 32 height 10
click at [145, 31] on icon at bounding box center [147, 30] width 4 height 4
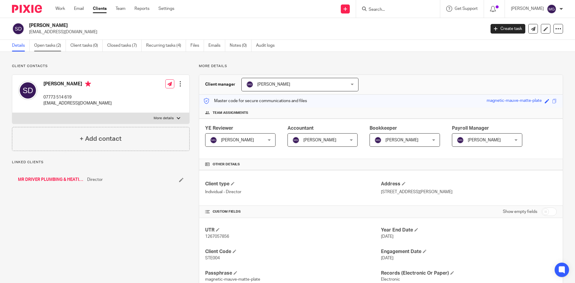
click at [57, 49] on link "Open tasks (2)" at bounding box center [50, 46] width 32 height 12
click at [61, 176] on div "MR DRIVER PLUMBING & HEATING LIMITED Director" at bounding box center [101, 180] width 178 height 18
click at [62, 178] on link "MR DRIVER PLUMBING & HEATING LIMITED" at bounding box center [51, 180] width 66 height 6
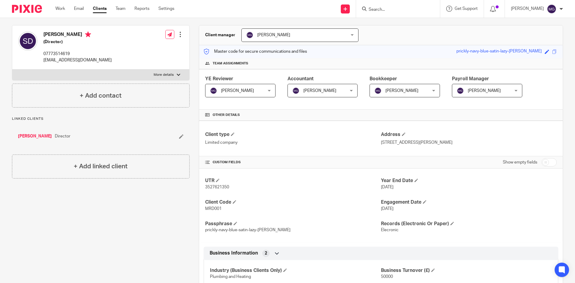
scroll to position [60, 0]
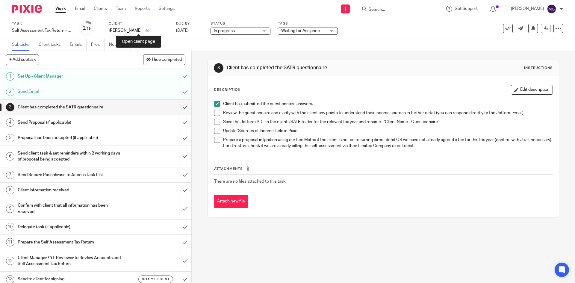
click at [145, 30] on icon at bounding box center [147, 30] width 4 height 4
click at [71, 44] on link "Emails" at bounding box center [78, 45] width 17 height 12
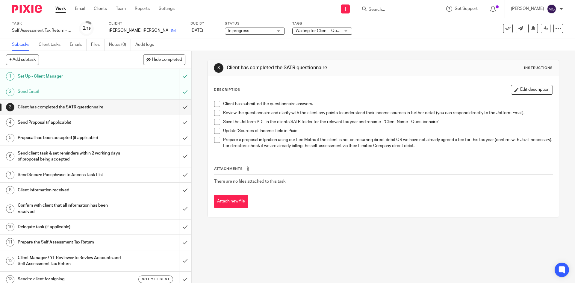
drag, startPoint x: 148, startPoint y: 34, endPoint x: 147, endPoint y: 30, distance: 4.3
click at [148, 34] on div "Client [PERSON_NAME] [PERSON_NAME]" at bounding box center [146, 28] width 74 height 14
click at [171, 29] on icon at bounding box center [173, 30] width 4 height 4
click at [66, 45] on ul "Subtasks Client tasks Emails Files Notes (0) Audit logs" at bounding box center [87, 45] width 151 height 12
click at [74, 45] on link "Emails" at bounding box center [78, 45] width 17 height 12
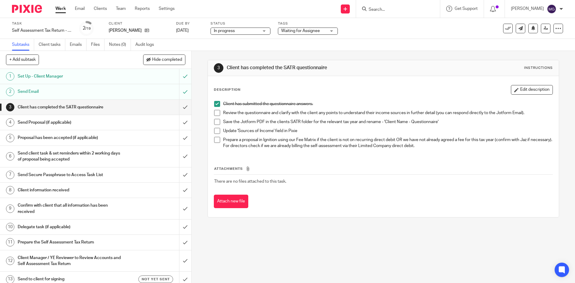
click at [383, 6] on form at bounding box center [400, 8] width 64 height 7
click at [383, 17] on div at bounding box center [398, 9] width 84 height 18
click at [404, 10] on input "Search" at bounding box center [395, 9] width 54 height 5
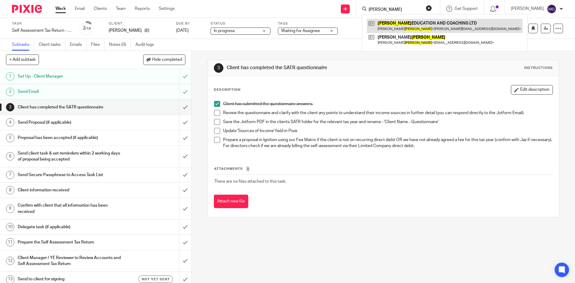
type input "webb"
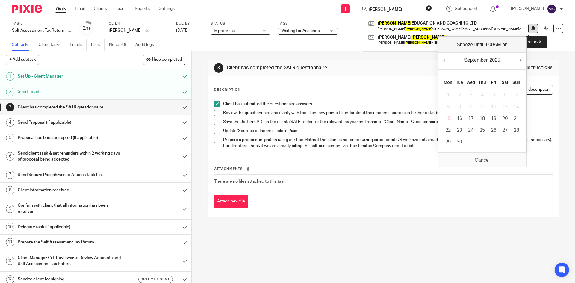
click at [531, 29] on button at bounding box center [533, 29] width 10 height 10
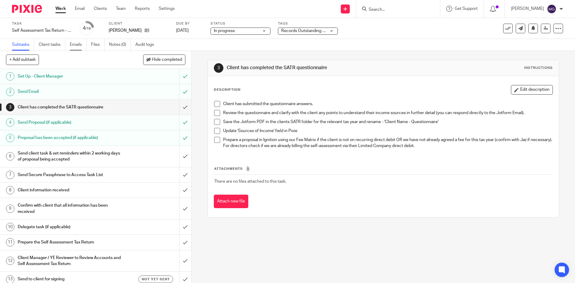
click at [77, 46] on link "Emails" at bounding box center [78, 45] width 17 height 12
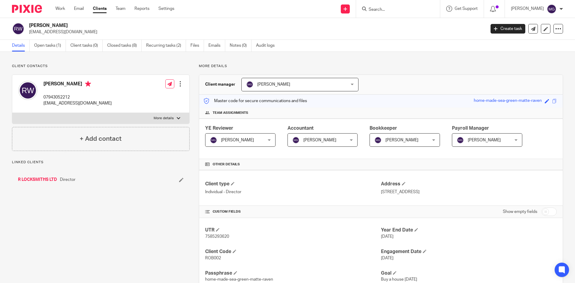
click at [206, 46] on ul "Details Open tasks (1) Client tasks (0) Closed tasks (8) Recurring tasks (2) Fi…" at bounding box center [148, 46] width 272 height 12
click at [208, 46] on ul "Details Open tasks (1) Client tasks (0) Closed tasks (8) Recurring tasks (2) Fi…" at bounding box center [148, 46] width 272 height 12
click at [211, 48] on link "Emails" at bounding box center [216, 46] width 17 height 12
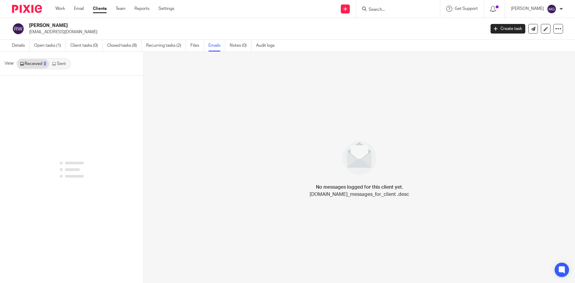
drag, startPoint x: 63, startPoint y: 59, endPoint x: 35, endPoint y: 65, distance: 28.1
click at [63, 60] on link "Sent" at bounding box center [59, 64] width 21 height 10
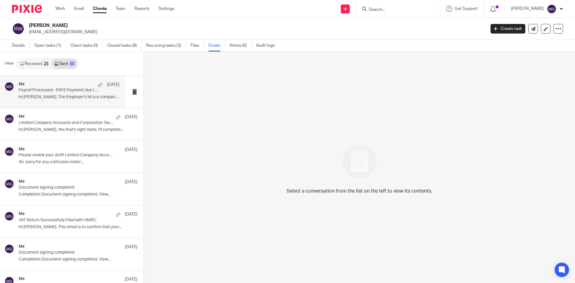
click at [36, 89] on p "Payroll Processed - PAYE Payment due to HMRC" at bounding box center [59, 90] width 81 height 5
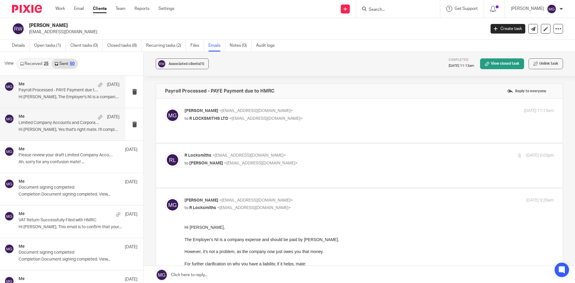
click at [45, 115] on div "Me 9 Sep" at bounding box center [69, 117] width 101 height 6
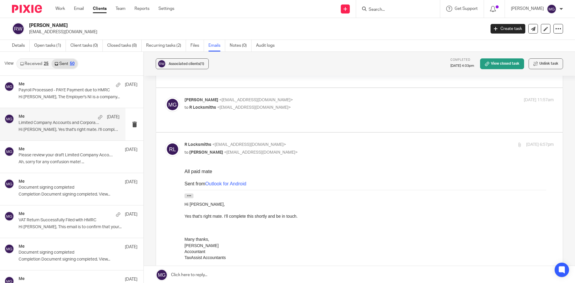
scroll to position [90, 0]
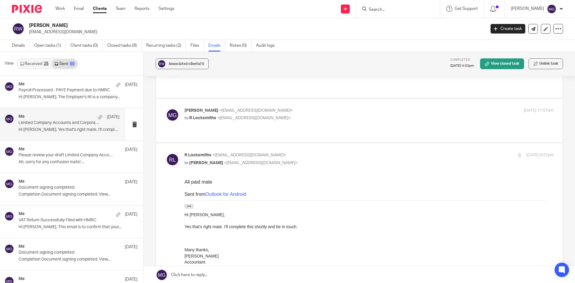
click at [214, 115] on p "to R Locksmiths <info@rlocksmiths.co.uk>" at bounding box center [307, 118] width 246 height 6
click at [233, 116] on span "<info@rlocksmiths.co.uk>" at bounding box center [254, 118] width 74 height 4
checkbox input "true"
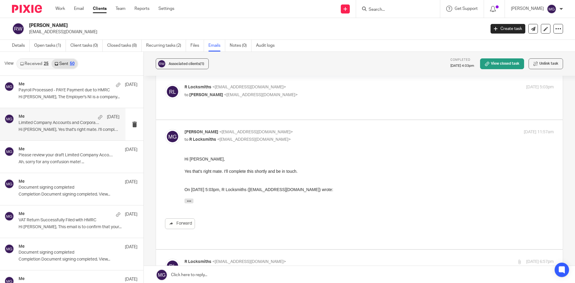
scroll to position [30, 0]
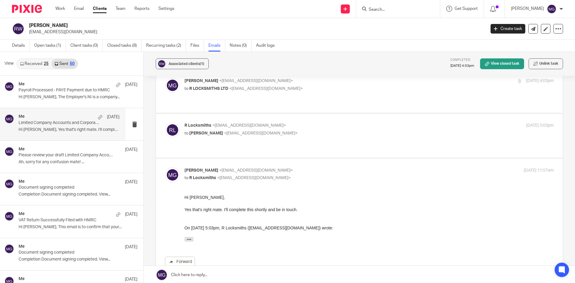
click at [242, 98] on label at bounding box center [359, 91] width 407 height 44
click at [165, 78] on input "checkbox" at bounding box center [165, 78] width 0 height 0
checkbox input "true"
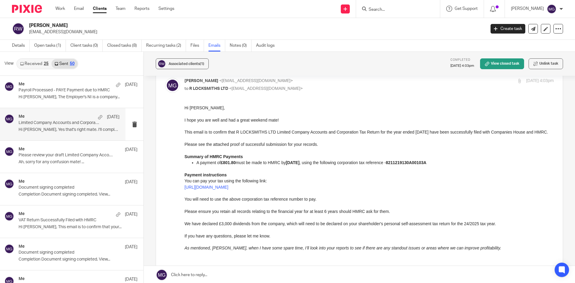
scroll to position [0, 0]
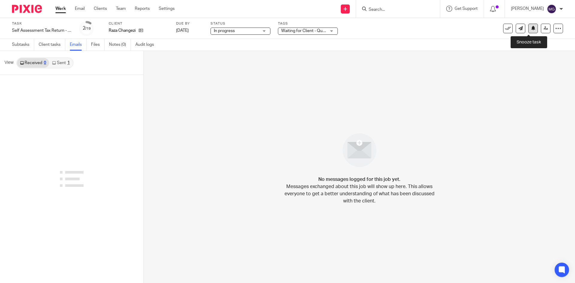
click at [531, 30] on icon at bounding box center [533, 28] width 4 height 4
click at [59, 63] on link "Sent 1" at bounding box center [60, 63] width 23 height 10
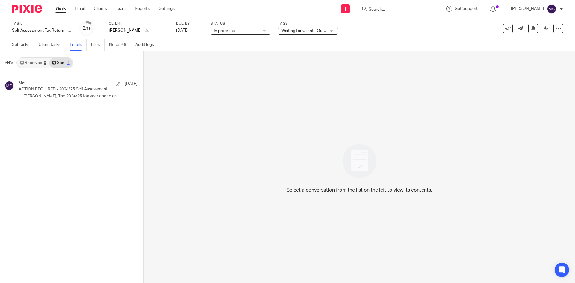
click at [402, 9] on input "Search" at bounding box center [395, 9] width 54 height 5
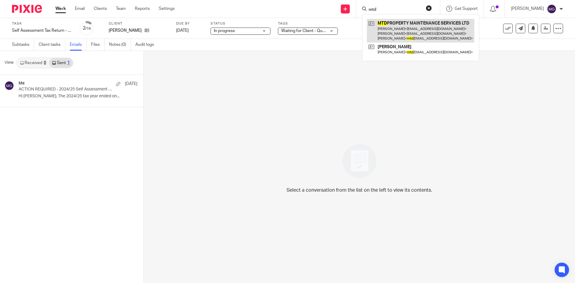
type input "mtd"
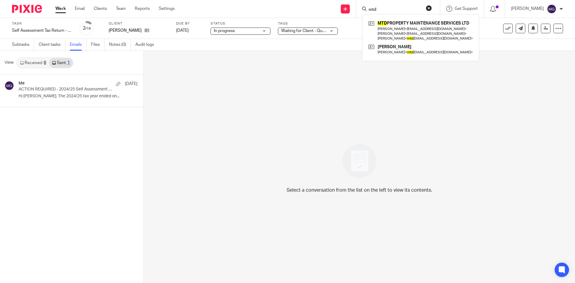
click at [48, 119] on div "Me 10 Jun ACTION REQUIRED - 2024/25 Self Assessment Tax Return Can Now Be Prepa…" at bounding box center [71, 179] width 143 height 208
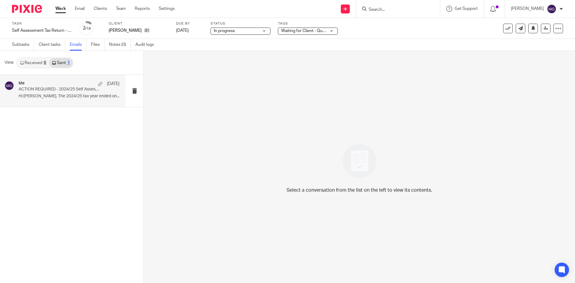
click at [56, 102] on div "Me 10 Jun ACTION REQUIRED - 2024/25 Self Assessment Tax Return Can Now Be Prepa…" at bounding box center [62, 91] width 125 height 32
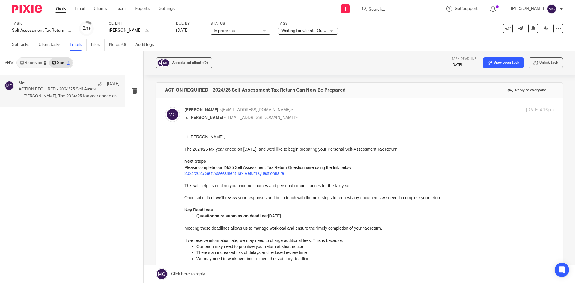
click at [67, 127] on div "Me 10 Jun ACTION REQUIRED - 2024/25 Self Assessment Tax Return Can Now Be Prepa…" at bounding box center [71, 179] width 143 height 208
click at [533, 33] on div "See template in use Advanced task editor Copy task Change schedule Delete" at bounding box center [533, 29] width 60 height 10
click at [531, 31] on button at bounding box center [533, 29] width 10 height 10
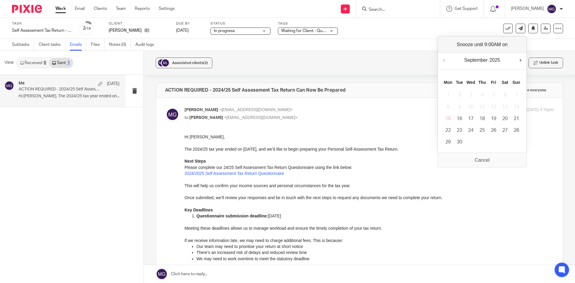
click at [516, 58] on div "September January February March April May June July August September October N…" at bounding box center [482, 61] width 89 height 17
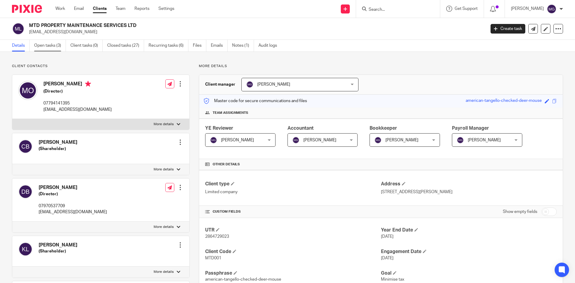
click at [48, 51] on link "Open tasks (3)" at bounding box center [50, 46] width 32 height 12
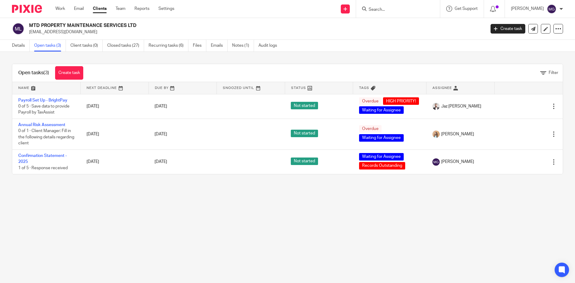
click at [37, 63] on div "Open tasks (3) Create task Filter Name Next Deadline Due By Snoozed Until Statu…" at bounding box center [287, 119] width 575 height 134
click at [21, 87] on link at bounding box center [46, 88] width 68 height 12
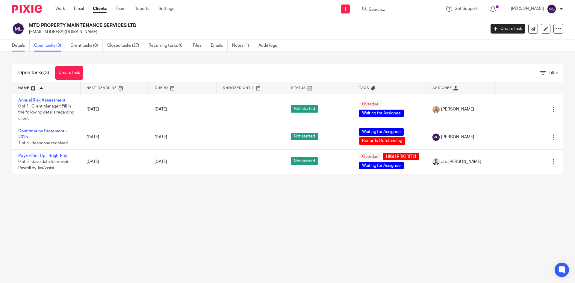
click at [27, 46] on link "Details" at bounding box center [21, 46] width 18 height 12
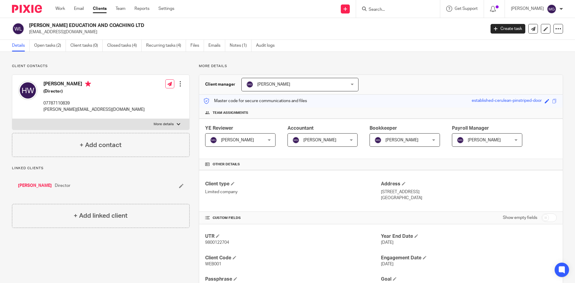
click at [49, 49] on link "Open tasks (2)" at bounding box center [50, 46] width 32 height 12
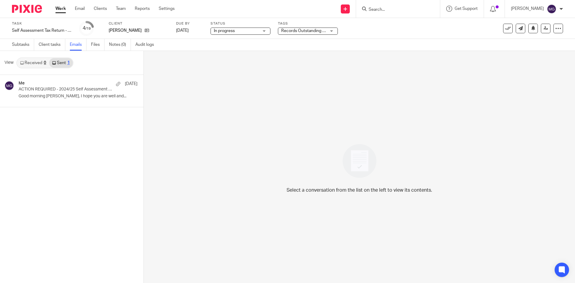
click at [55, 116] on div "Me 21 Jul ACTION REQUIRED - 2024/25 Self Assessment Tax Return Can Now Be Prepa…" at bounding box center [71, 179] width 143 height 208
click at [65, 86] on div "Me 21 Jul" at bounding box center [69, 84] width 101 height 6
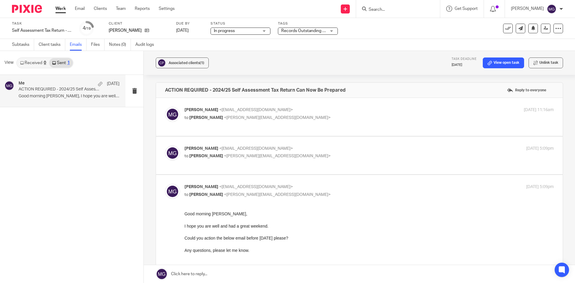
click at [190, 155] on span "Charles Peck" at bounding box center [206, 156] width 34 height 4
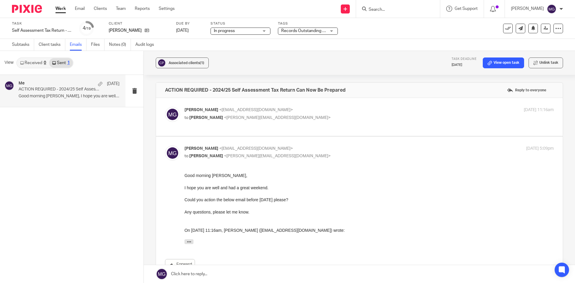
click at [216, 151] on p "Mason Graves <mgraves@taxassist.co.uk>" at bounding box center [307, 148] width 246 height 6
checkbox input "false"
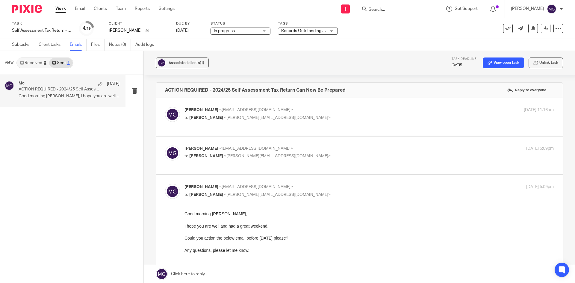
scroll to position [30, 0]
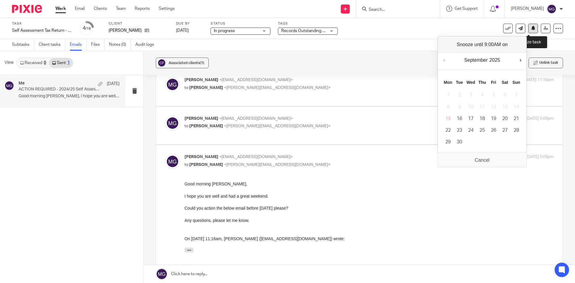
click at [531, 29] on icon at bounding box center [533, 28] width 4 height 4
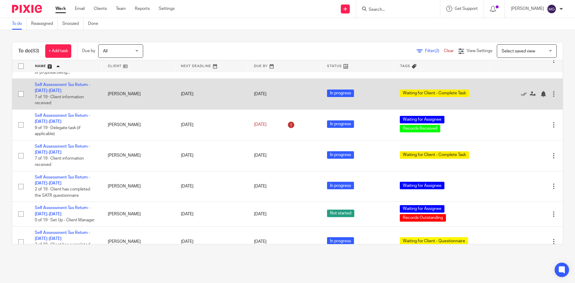
scroll to position [1761, 0]
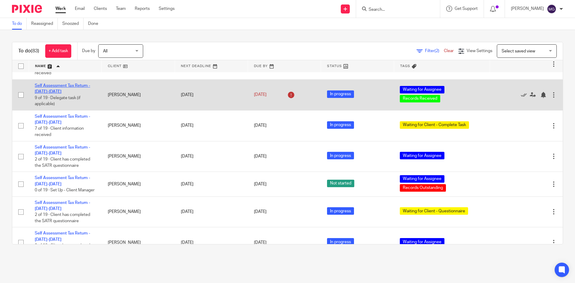
drag, startPoint x: 68, startPoint y: 149, endPoint x: 54, endPoint y: 148, distance: 14.1
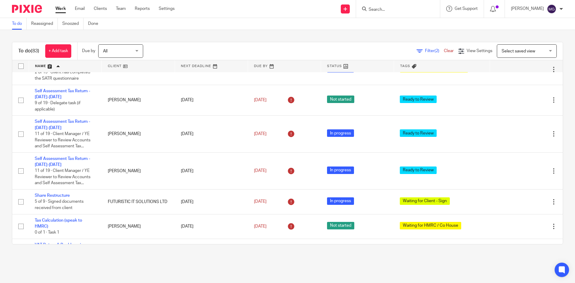
scroll to position [2151, 0]
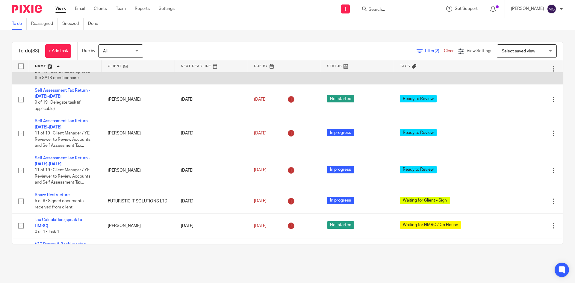
drag, startPoint x: 63, startPoint y: 136, endPoint x: 60, endPoint y: 133, distance: 3.8
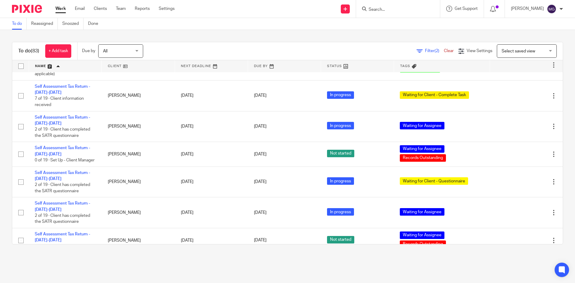
scroll to position [1612, 0]
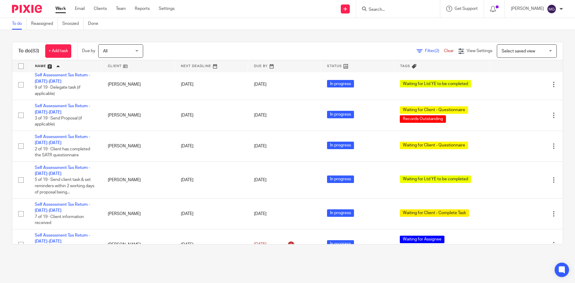
click at [416, 51] on link "Filter (2)" at bounding box center [429, 51] width 27 height 4
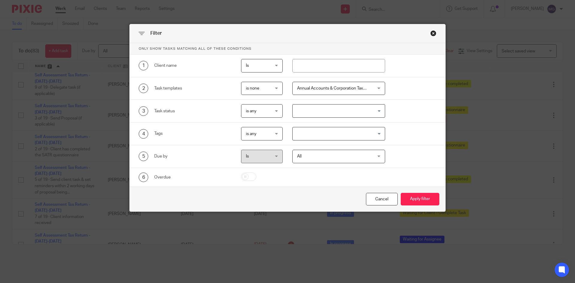
click at [372, 92] on div "Annual Accounts & Corporation Tax Return" at bounding box center [338, 88] width 93 height 13
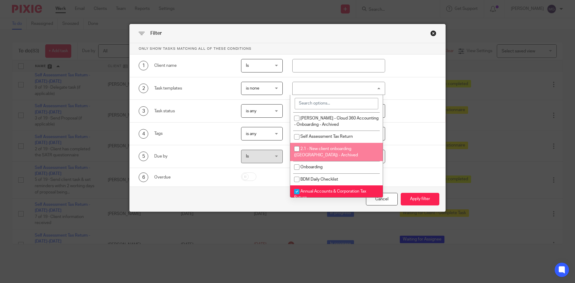
scroll to position [292, 0]
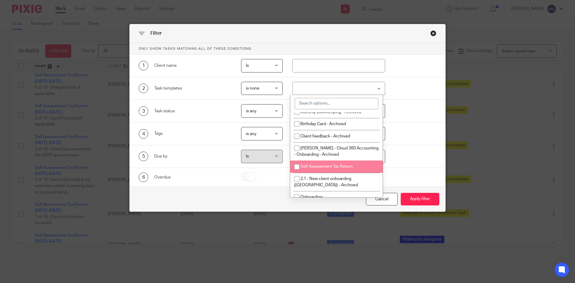
drag, startPoint x: 336, startPoint y: 177, endPoint x: 335, endPoint y: 167, distance: 10.5
click at [336, 169] on span "Self Assessment Tax Return" at bounding box center [326, 166] width 52 height 4
checkbox input "true"
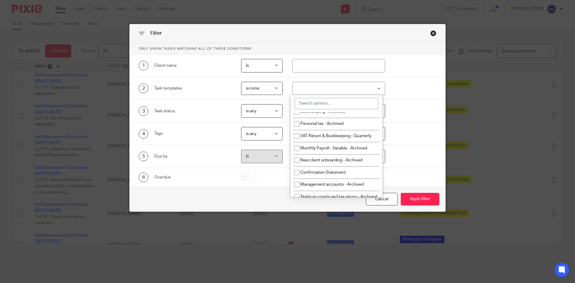
scroll to position [0, 0]
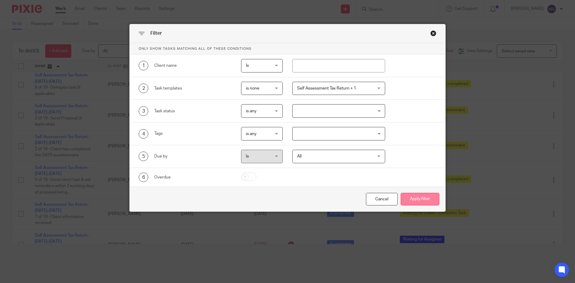
click at [419, 201] on button "Apply filter" at bounding box center [420, 199] width 39 height 13
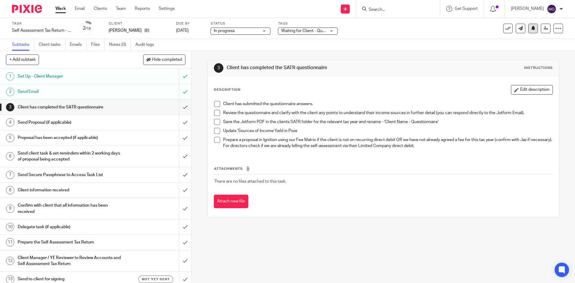
click at [531, 31] on button at bounding box center [533, 29] width 10 height 10
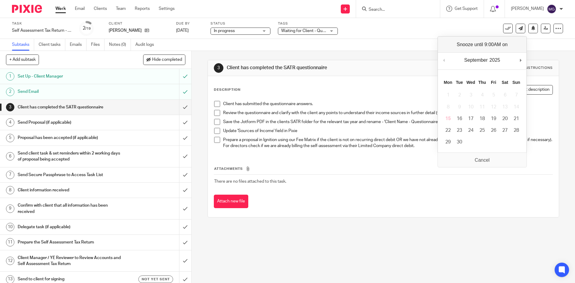
click at [518, 61] on div "September January February March April May June July August September October N…" at bounding box center [482, 61] width 89 height 17
click at [526, 59] on div "September January February March April May June July August September October N…" at bounding box center [482, 61] width 89 height 17
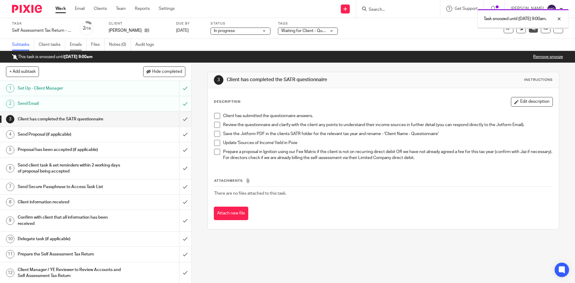
click at [77, 43] on link "Emails" at bounding box center [78, 45] width 17 height 12
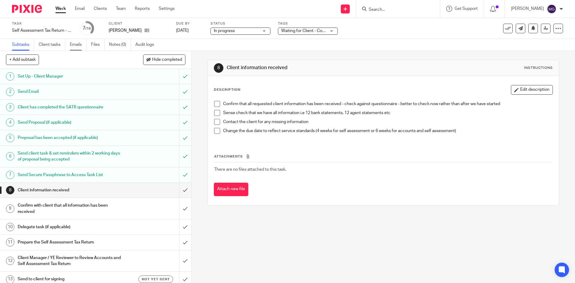
click at [71, 43] on link "Emails" at bounding box center [78, 45] width 17 height 12
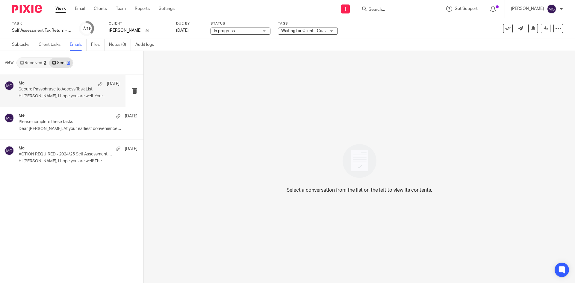
click at [52, 90] on p "Secure Passphrase to Access Task List" at bounding box center [59, 89] width 81 height 5
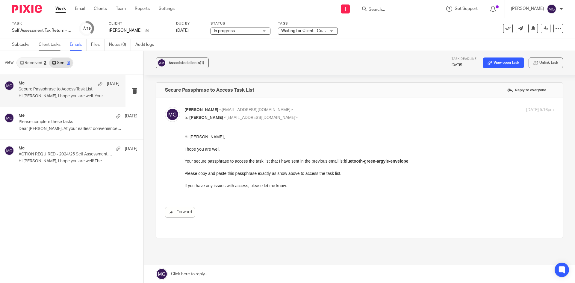
click at [60, 50] on link "Client tasks" at bounding box center [52, 45] width 27 height 12
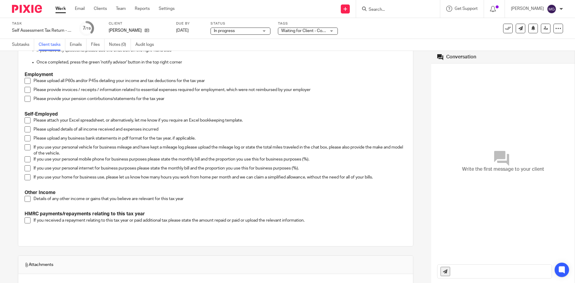
scroll to position [102, 0]
click at [531, 28] on icon at bounding box center [533, 28] width 4 height 4
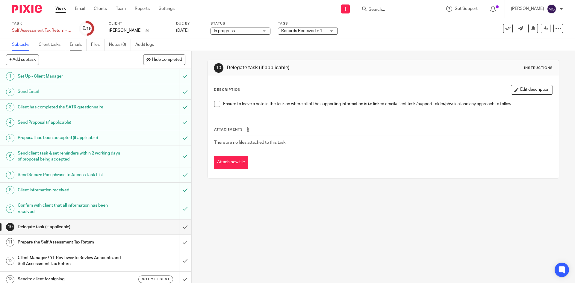
click at [82, 47] on link "Emails" at bounding box center [78, 45] width 17 height 12
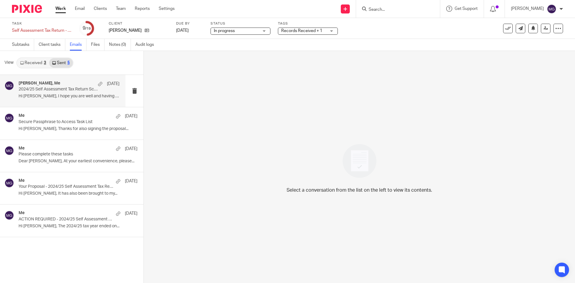
click at [56, 87] on div "[PERSON_NAME], Me [DATE]" at bounding box center [69, 84] width 101 height 6
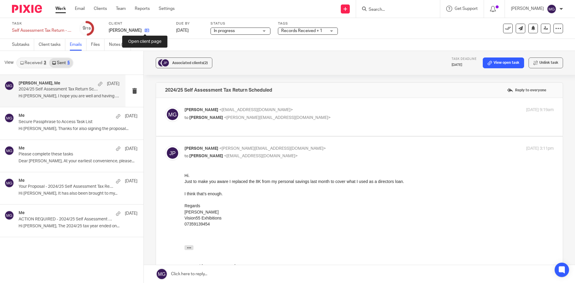
click at [145, 29] on icon at bounding box center [147, 30] width 4 height 4
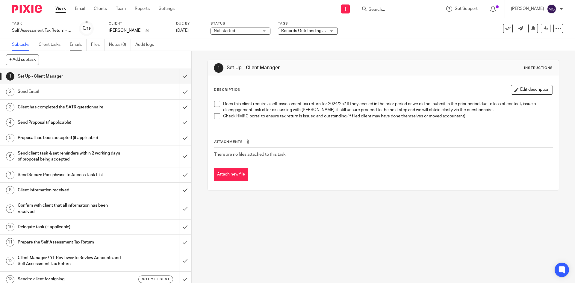
click at [81, 46] on link "Emails" at bounding box center [78, 45] width 17 height 12
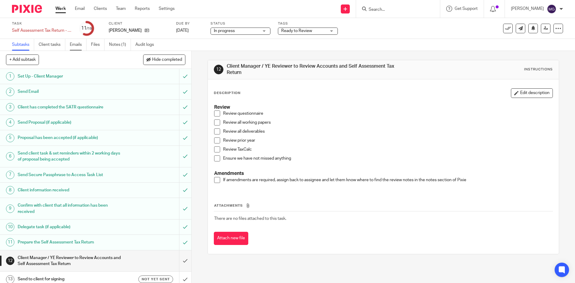
click at [86, 47] on link "Emails" at bounding box center [78, 45] width 17 height 12
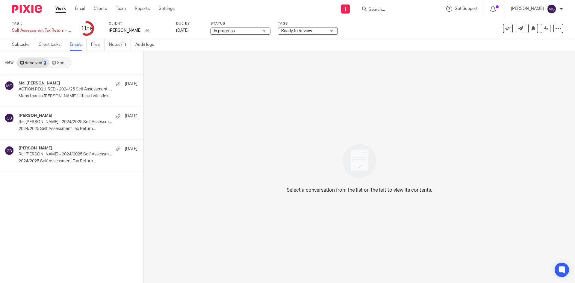
click at [60, 61] on link "Sent" at bounding box center [59, 63] width 21 height 10
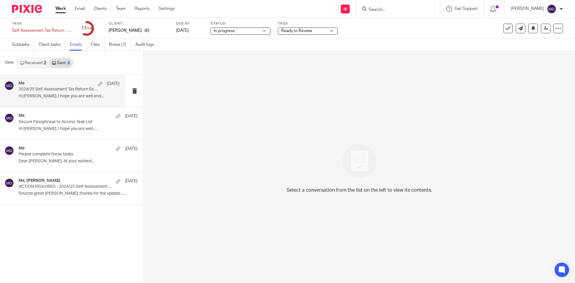
click at [50, 87] on p "2024/25 Self Assessment Tax Return Scheduled" at bounding box center [59, 89] width 81 height 5
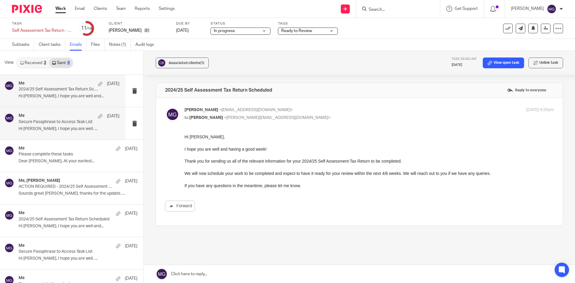
click at [67, 122] on p "Secure Passphrase to Access Task List" at bounding box center [59, 121] width 81 height 5
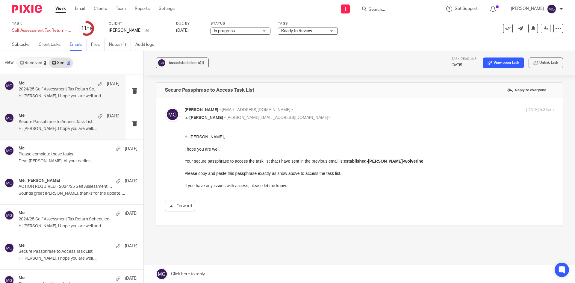
click at [60, 92] on p "2024/25 Self Assessment Tax Return Scheduled" at bounding box center [59, 89] width 81 height 5
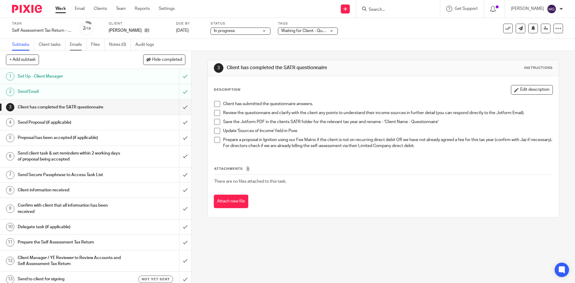
click at [79, 44] on link "Emails" at bounding box center [78, 45] width 17 height 12
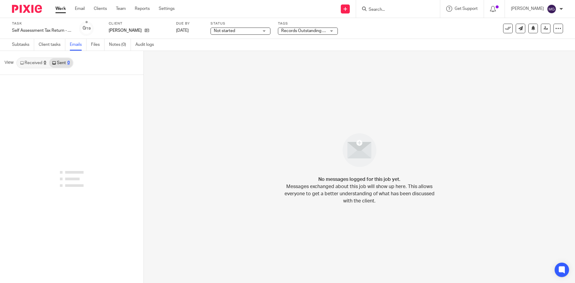
click at [36, 61] on link "Received 0" at bounding box center [33, 63] width 32 height 10
click at [62, 64] on link "Sent 0" at bounding box center [60, 63] width 23 height 10
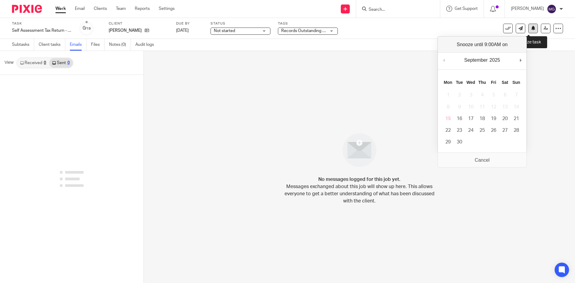
click at [530, 33] on button at bounding box center [533, 29] width 10 height 10
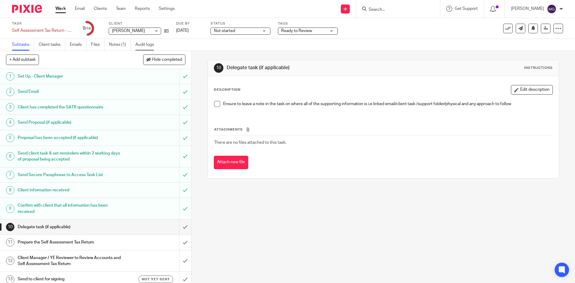
click at [151, 49] on link "Audit logs" at bounding box center [146, 45] width 23 height 12
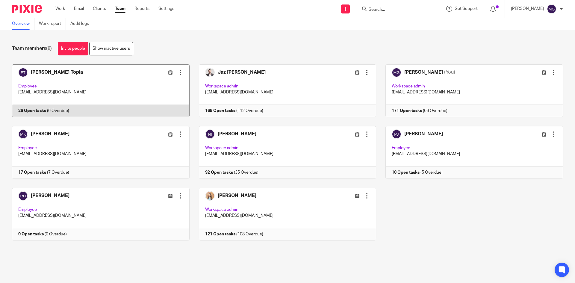
click at [105, 87] on link at bounding box center [96, 90] width 187 height 53
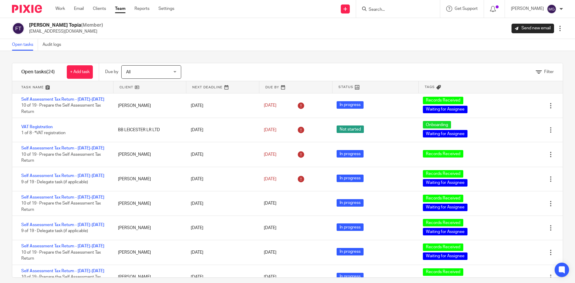
click at [120, 87] on link at bounding box center [149, 87] width 73 height 12
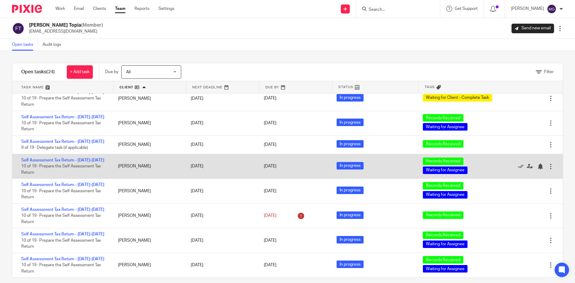
scroll to position [7, 0]
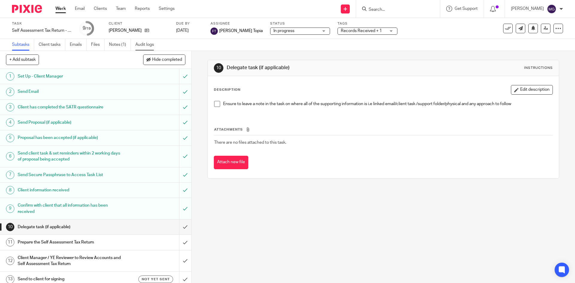
click at [140, 42] on link "Audit logs" at bounding box center [146, 45] width 23 height 12
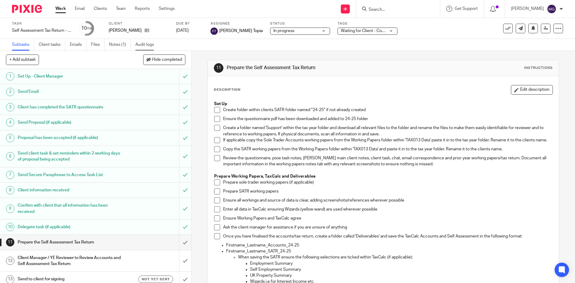
click at [152, 47] on link "Audit logs" at bounding box center [146, 45] width 23 height 12
drag, startPoint x: 144, startPoint y: 46, endPoint x: 161, endPoint y: 30, distance: 23.5
click at [144, 46] on link "Audit logs" at bounding box center [146, 45] width 23 height 12
click at [154, 44] on link "Audit logs" at bounding box center [146, 45] width 23 height 12
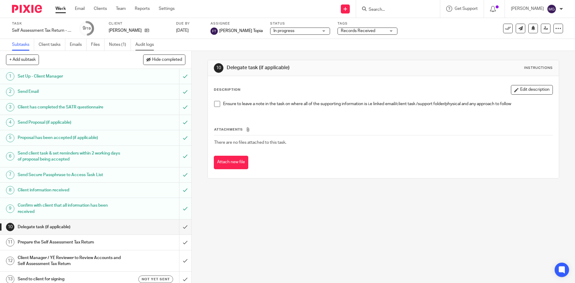
click at [143, 46] on link "Audit logs" at bounding box center [146, 45] width 23 height 12
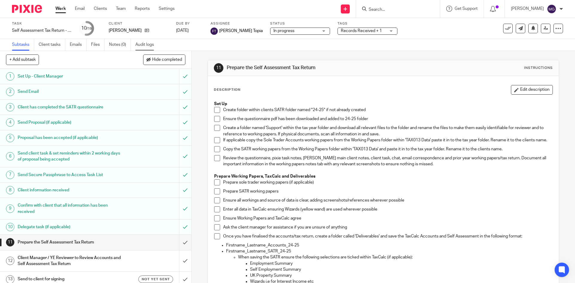
click at [142, 45] on link "Audit logs" at bounding box center [146, 45] width 23 height 12
drag, startPoint x: 151, startPoint y: 45, endPoint x: 168, endPoint y: 39, distance: 17.6
click at [151, 45] on link "Audit logs" at bounding box center [146, 45] width 23 height 12
click at [147, 44] on link "Audit logs" at bounding box center [146, 45] width 23 height 12
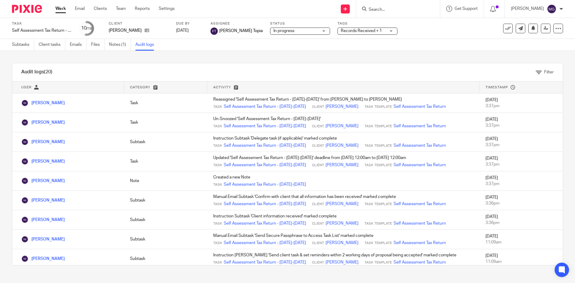
click at [118, 46] on link "Notes (1)" at bounding box center [120, 45] width 22 height 12
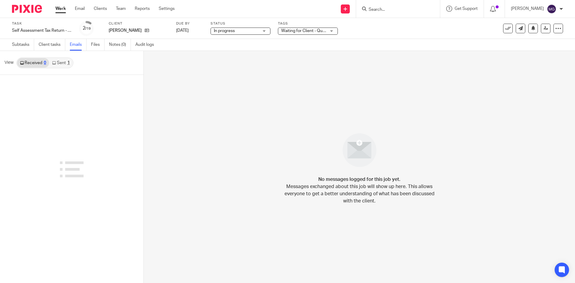
click at [67, 65] on div "1" at bounding box center [68, 63] width 2 height 4
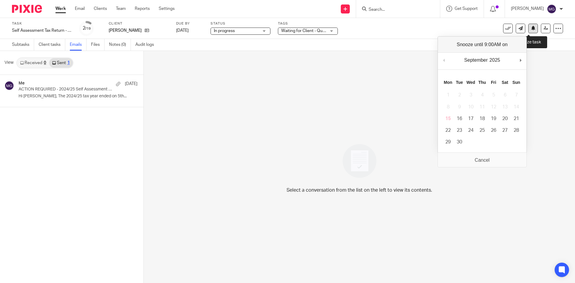
click at [531, 28] on icon at bounding box center [533, 28] width 4 height 4
click at [518, 63] on div "September January February March April May June July August September October N…" at bounding box center [482, 61] width 89 height 17
click at [518, 62] on div "September January February March April May June July August September October N…" at bounding box center [482, 61] width 89 height 17
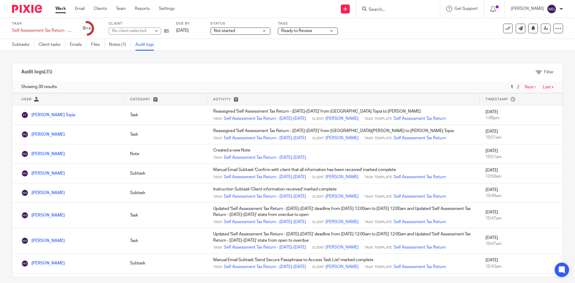
click at [25, 45] on link "Subtasks" at bounding box center [23, 45] width 22 height 12
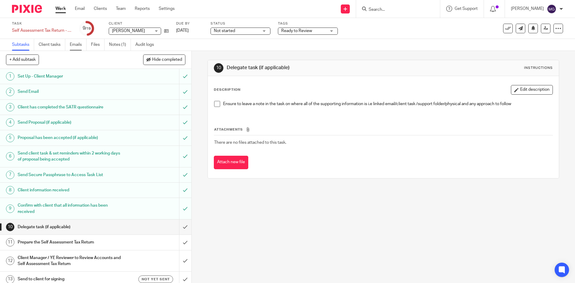
click at [74, 42] on link "Emails" at bounding box center [78, 45] width 17 height 12
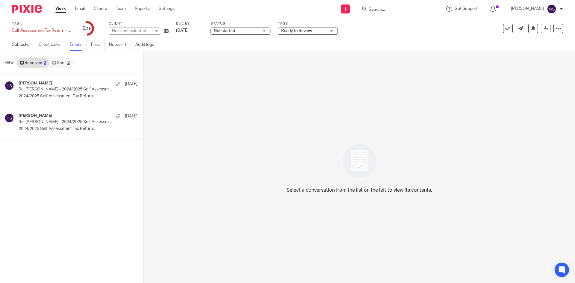
click at [65, 63] on link "Sent 2" at bounding box center [60, 63] width 23 height 10
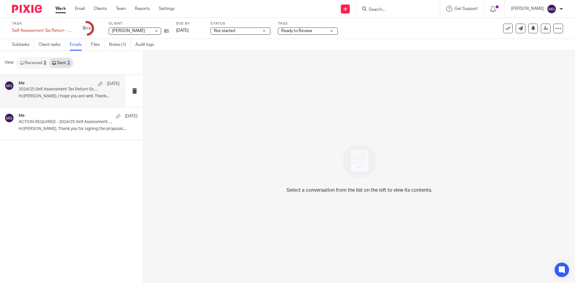
click at [68, 87] on p "2024/25 Self Assessment Tax Return Scheduled" at bounding box center [59, 89] width 81 height 5
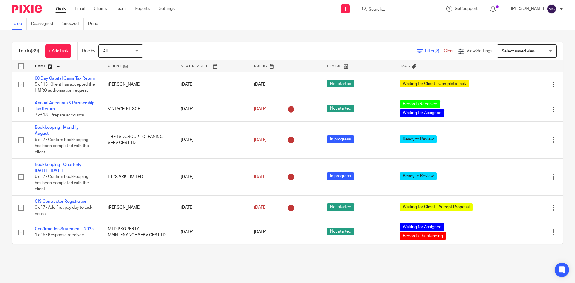
click at [425, 49] on span "Filter (2)" at bounding box center [434, 51] width 19 height 4
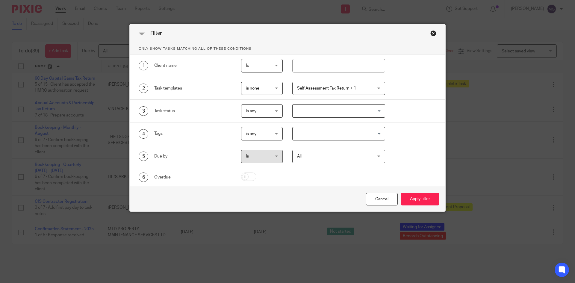
click at [346, 88] on span "Self Assessment Tax Return + 1" at bounding box center [326, 88] width 59 height 4
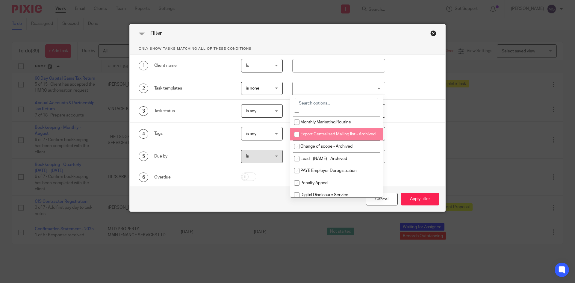
scroll to position [659, 0]
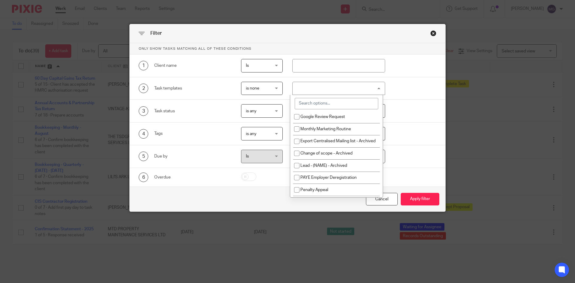
click at [330, 100] on input "search" at bounding box center [337, 103] width 84 height 11
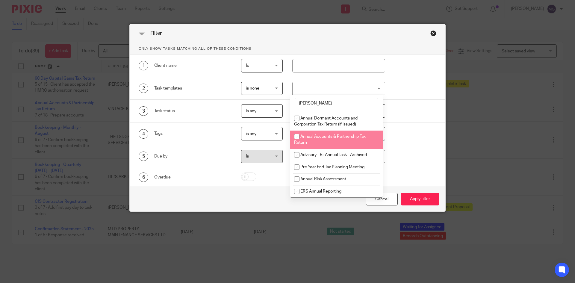
type input "ann"
click at [372, 137] on li "Annual Accounts & Partnership Tax Return" at bounding box center [336, 140] width 93 height 18
checkbox input "true"
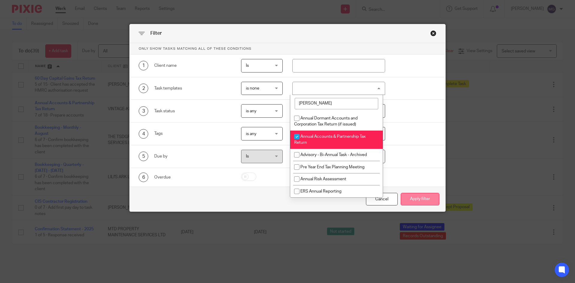
click at [422, 204] on button "Apply filter" at bounding box center [420, 199] width 39 height 13
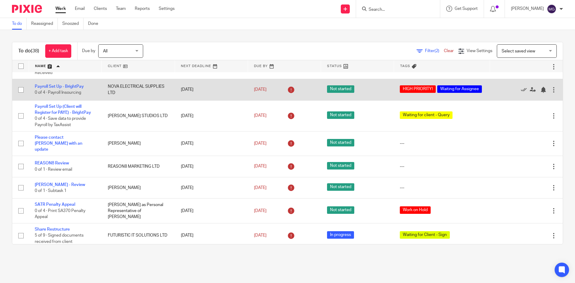
scroll to position [659, 0]
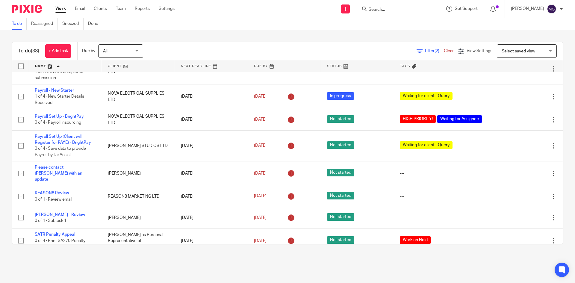
click at [394, 10] on input "Search" at bounding box center [395, 9] width 54 height 5
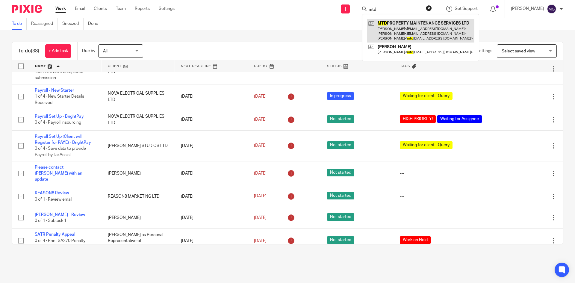
type input "mtd"
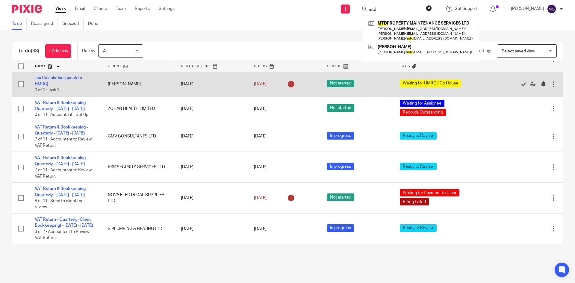
scroll to position [848, 0]
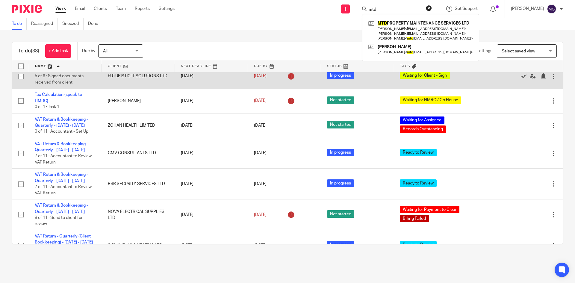
click at [60, 88] on td "Share Restructure 5 of 9 · Signed documents received from client" at bounding box center [65, 76] width 73 height 25
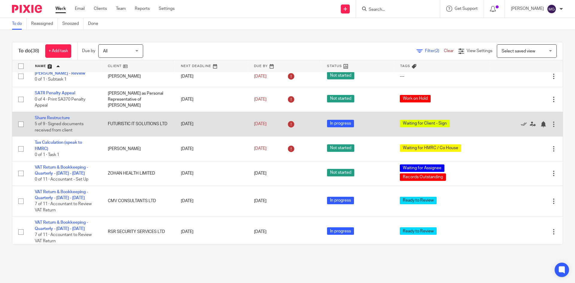
scroll to position [818, 0]
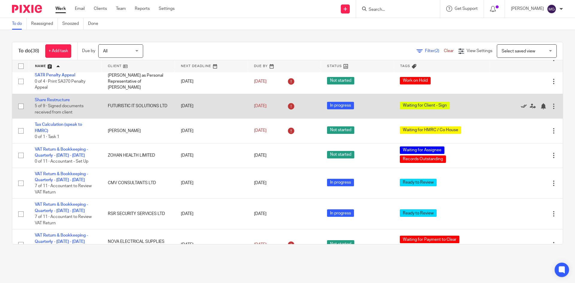
click at [521, 109] on icon at bounding box center [524, 106] width 6 height 6
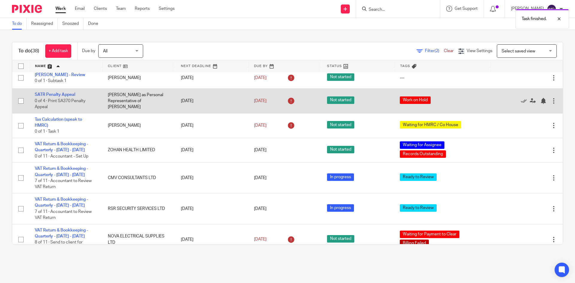
scroll to position [788, 0]
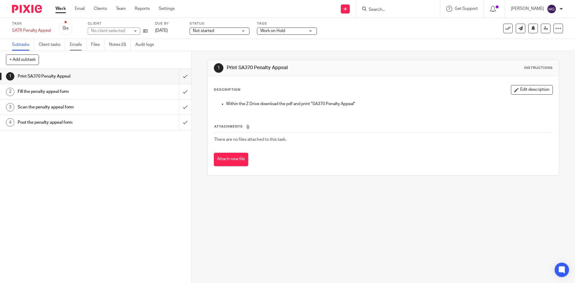
click at [73, 42] on link "Emails" at bounding box center [78, 45] width 17 height 12
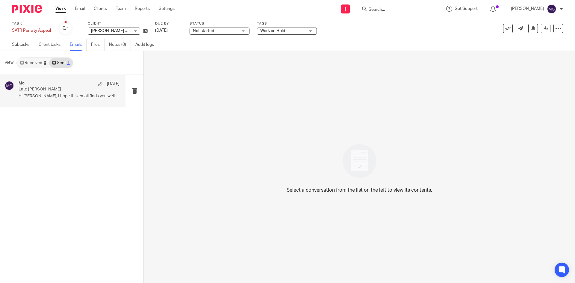
click at [63, 83] on div "Me [DATE]" at bounding box center [69, 84] width 101 height 6
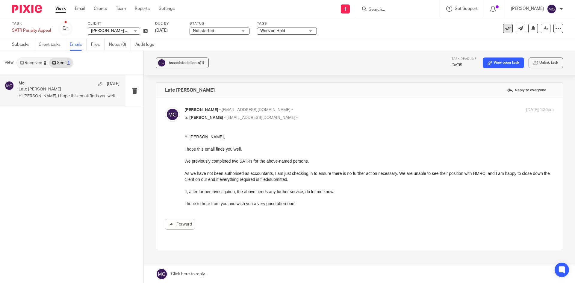
click at [500, 28] on div "See template in use Advanced task editor Copy task Make recurring Delete" at bounding box center [517, 29] width 92 height 10
click at [505, 28] on icon at bounding box center [508, 28] width 6 height 6
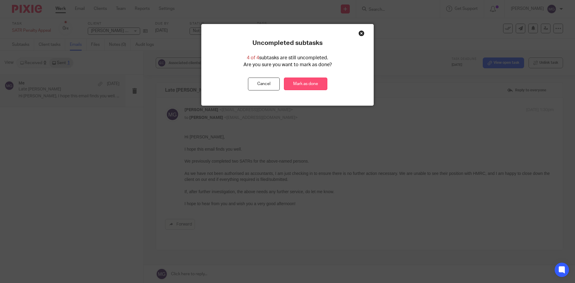
click at [301, 86] on link "Mark as done" at bounding box center [305, 84] width 43 height 13
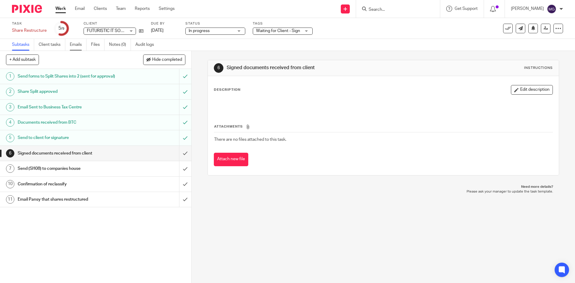
click at [73, 42] on link "Emails" at bounding box center [78, 45] width 17 height 12
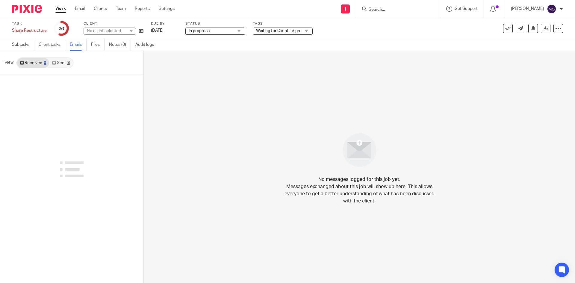
click at [65, 63] on link "Sent 3" at bounding box center [60, 63] width 23 height 10
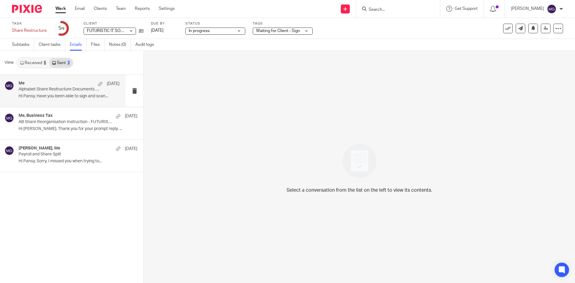
click at [75, 95] on p "Hi Pansy, Have you been able to sign and scan..." at bounding box center [69, 96] width 101 height 5
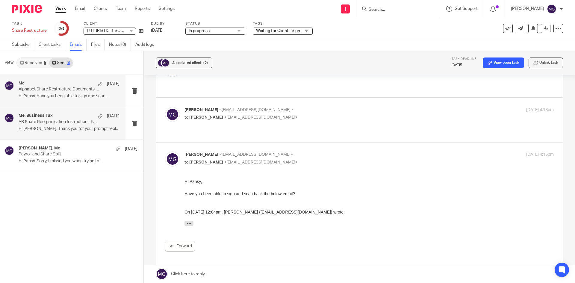
scroll to position [90, 0]
click at [50, 129] on p "Hi Steve, Thank you for your prompt reply. ..." at bounding box center [69, 128] width 101 height 5
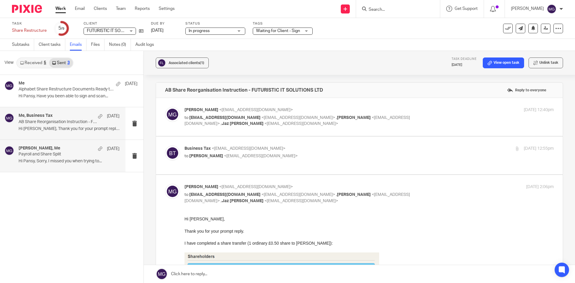
scroll to position [0, 0]
click at [89, 145] on div "pansy khurana, Me 9 Aug 2024 Payroll and Share Split Hi Pansy, Sorry, I missed …" at bounding box center [62, 156] width 125 height 32
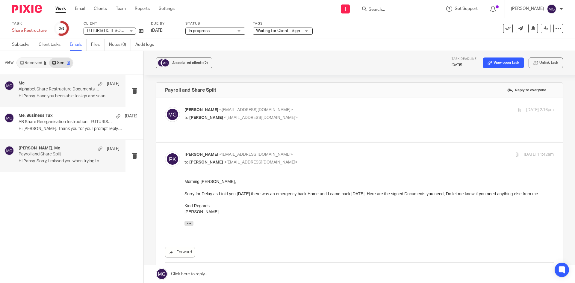
click at [75, 92] on p "Alphabet Share Restructure Documents Ready to Sign" at bounding box center [59, 89] width 81 height 5
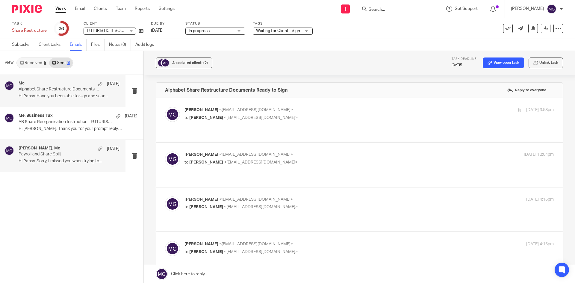
click at [68, 163] on p "Hi Pansy, Sorry, I missed you when trying to..." at bounding box center [69, 161] width 101 height 5
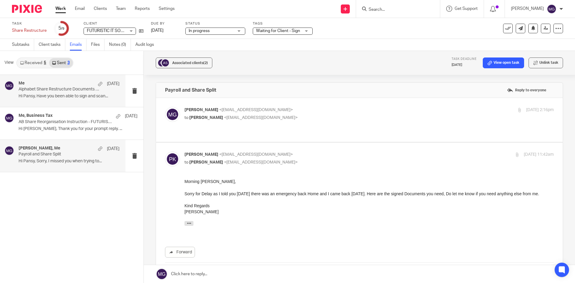
click at [65, 90] on p "Alphabet Share Restructure Documents Ready to Sign" at bounding box center [59, 89] width 81 height 5
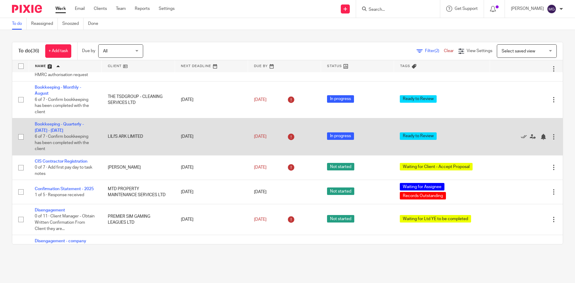
scroll to position [30, 0]
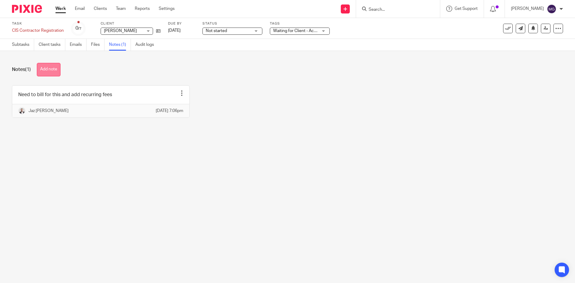
click at [51, 66] on button "Add note" at bounding box center [49, 69] width 24 height 13
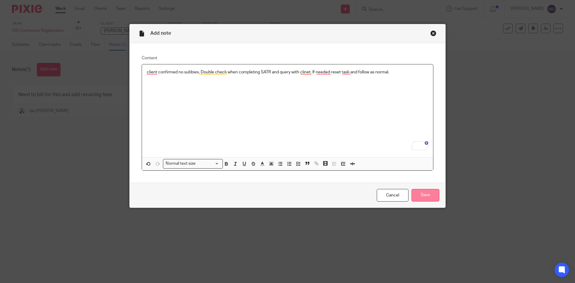
click at [432, 194] on input "Save" at bounding box center [425, 195] width 28 height 13
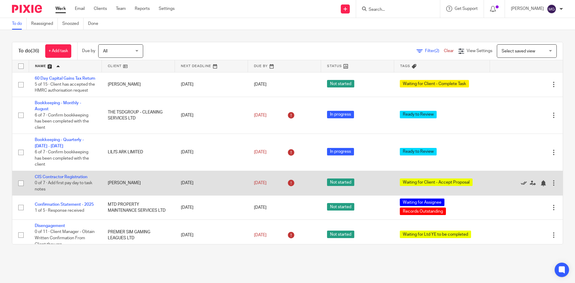
click at [521, 186] on icon at bounding box center [524, 183] width 6 height 6
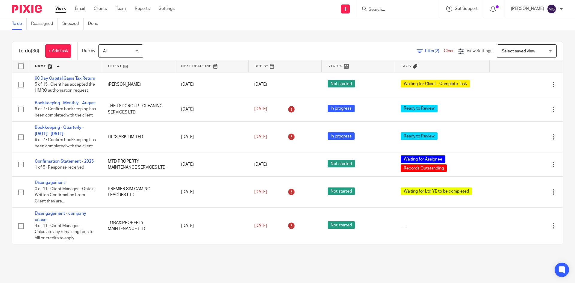
click at [280, 32] on div "To do (36) + Add task Due by All All Today Tomorrow This week Next week This mo…" at bounding box center [287, 143] width 575 height 226
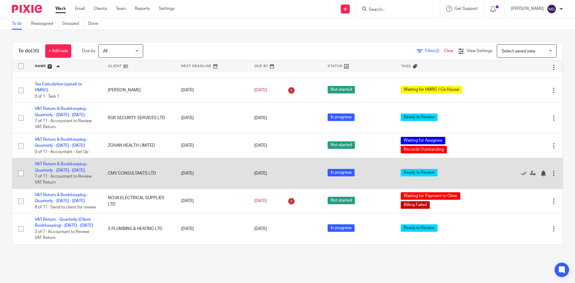
scroll to position [834, 0]
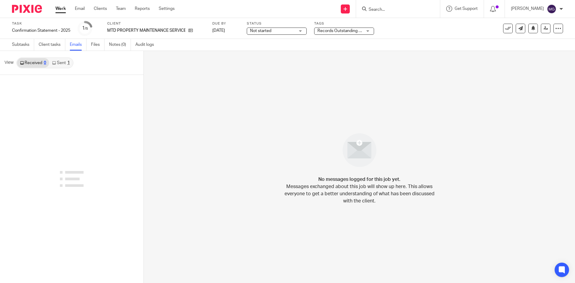
click at [69, 65] on link "Sent 1" at bounding box center [60, 63] width 23 height 10
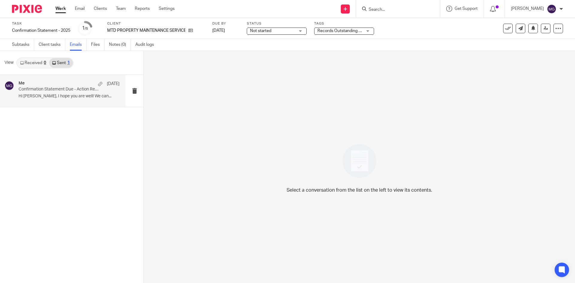
click at [48, 94] on p "Hi [PERSON_NAME], I hope you are well! We can..." at bounding box center [69, 96] width 101 height 5
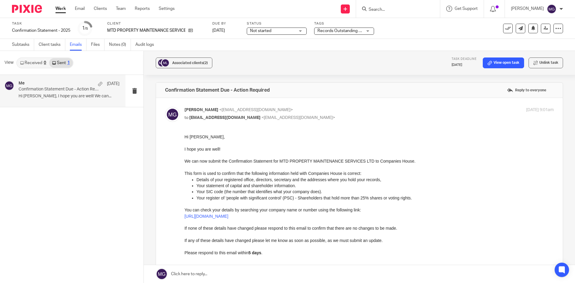
click at [250, 274] on link at bounding box center [359, 274] width 431 height 18
